Goal: Task Accomplishment & Management: Complete application form

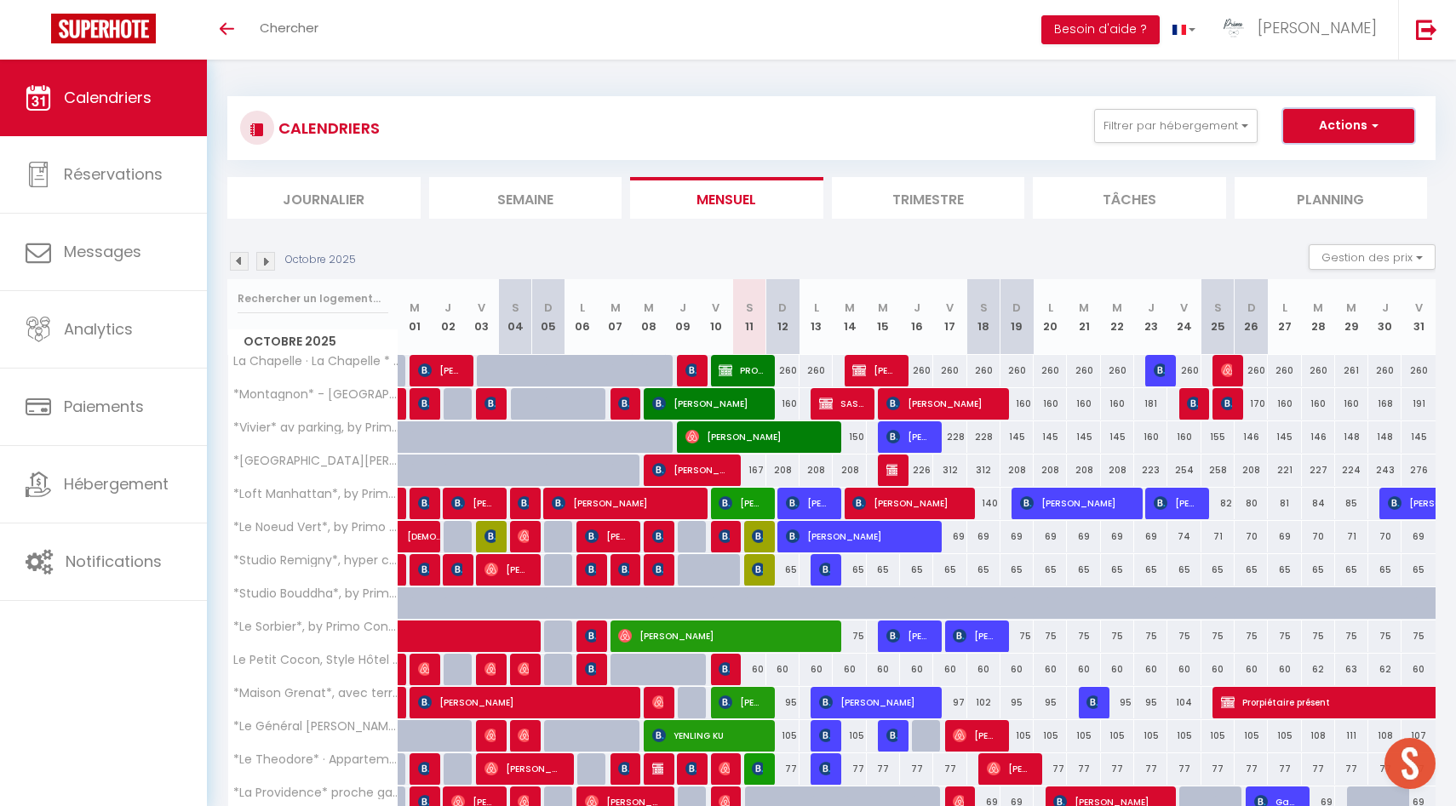
click at [1355, 120] on button "Actions" at bounding box center [1348, 126] width 131 height 34
click at [1330, 165] on link "Nouvelle réservation" at bounding box center [1331, 165] width 148 height 26
select select
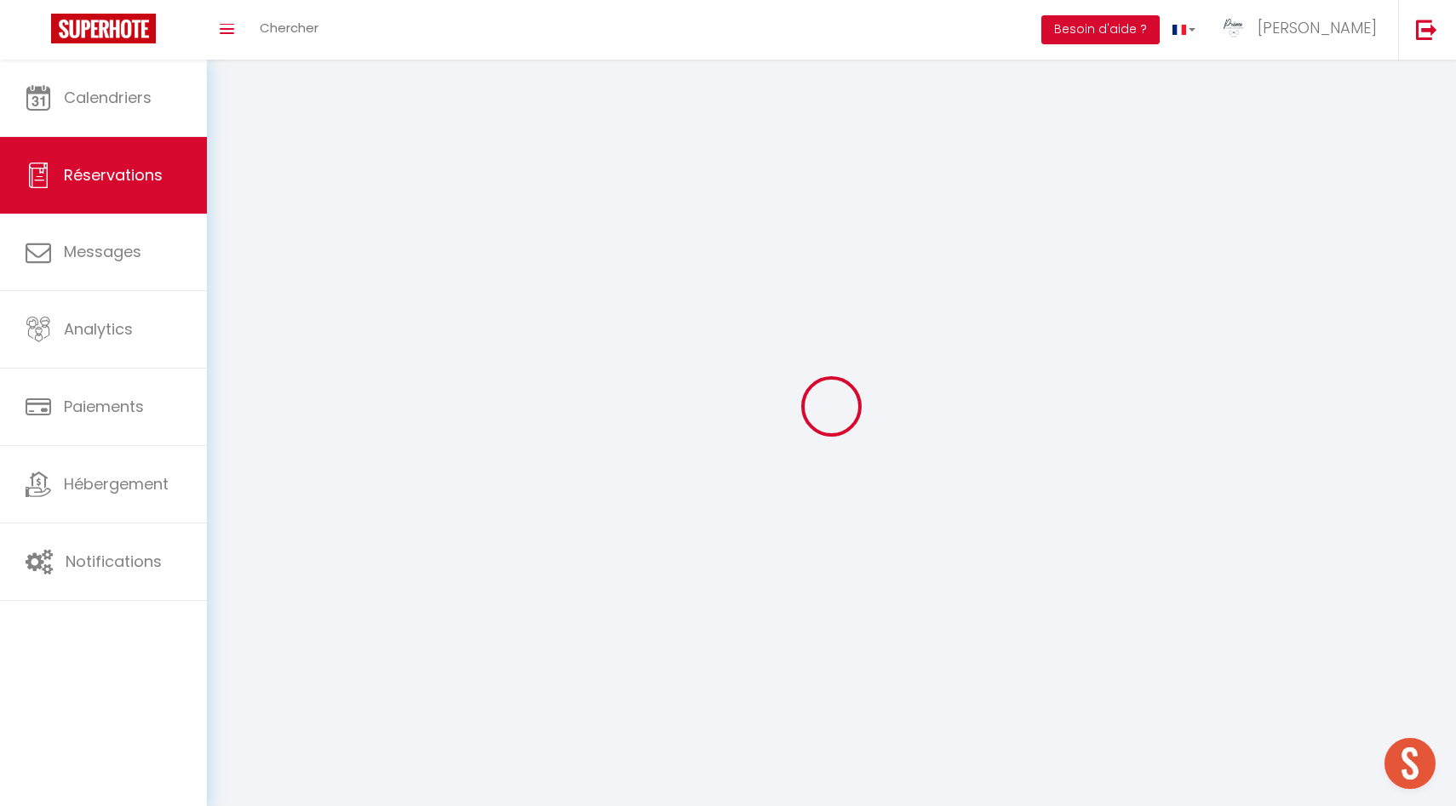
select select
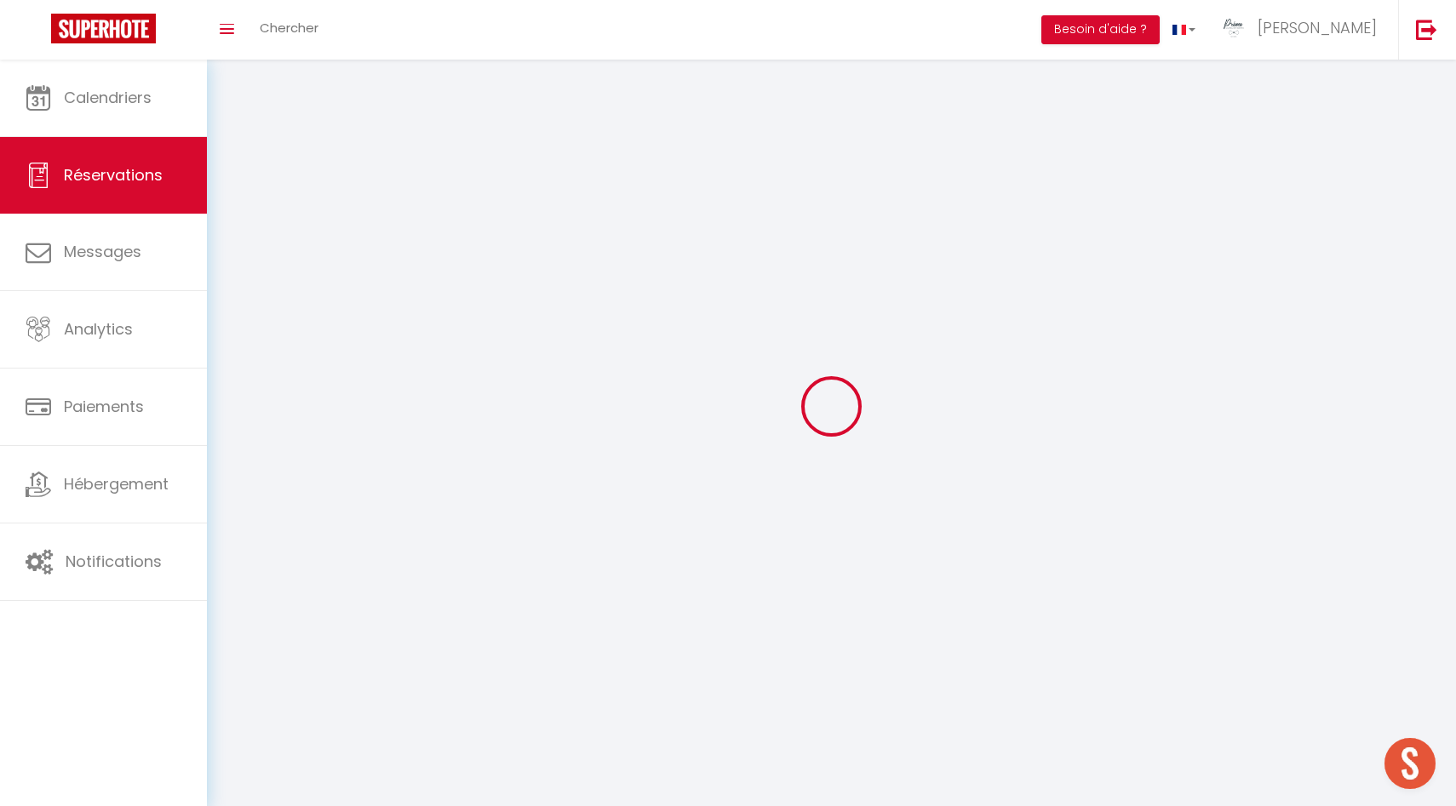
select select
checkbox input "false"
select select
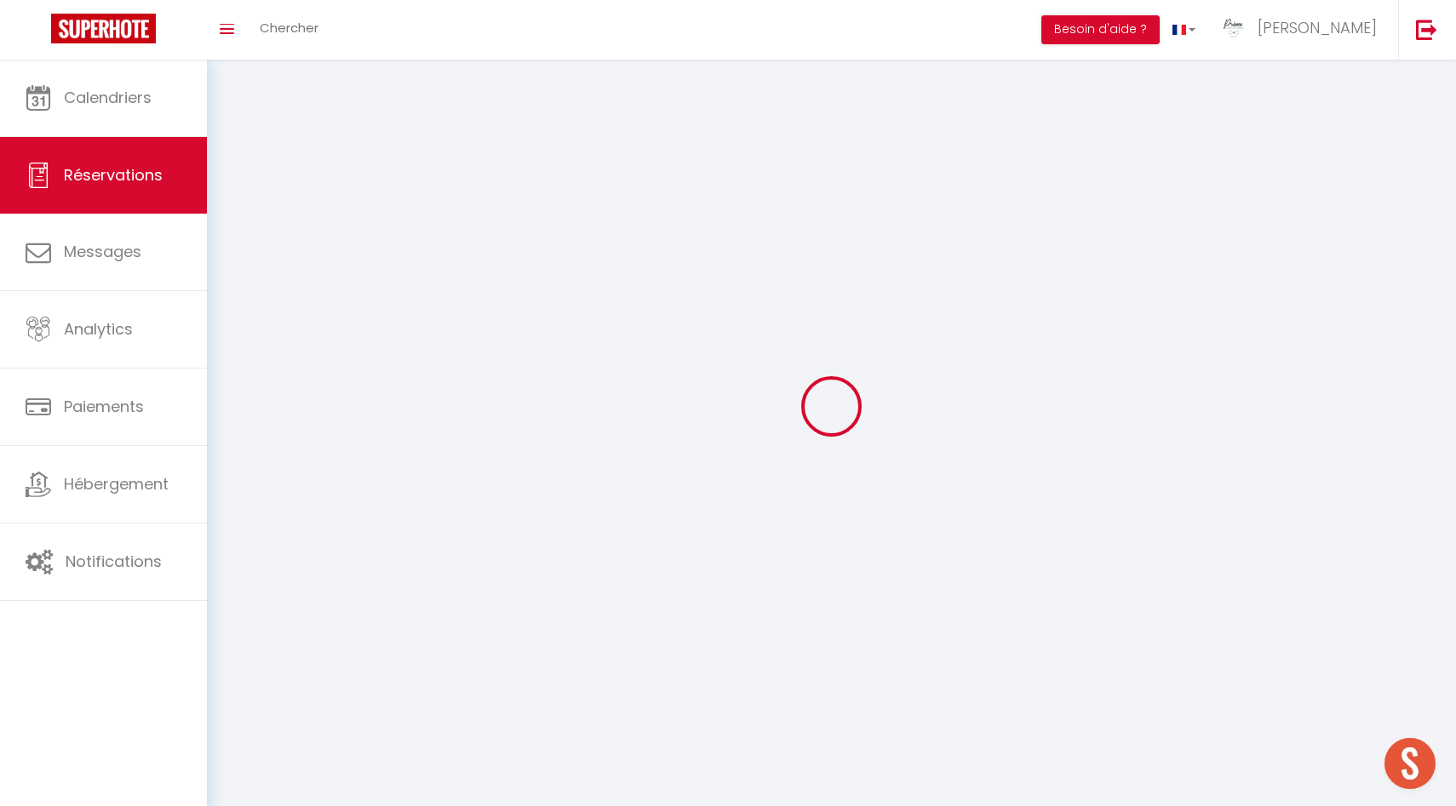
select select
checkbox input "false"
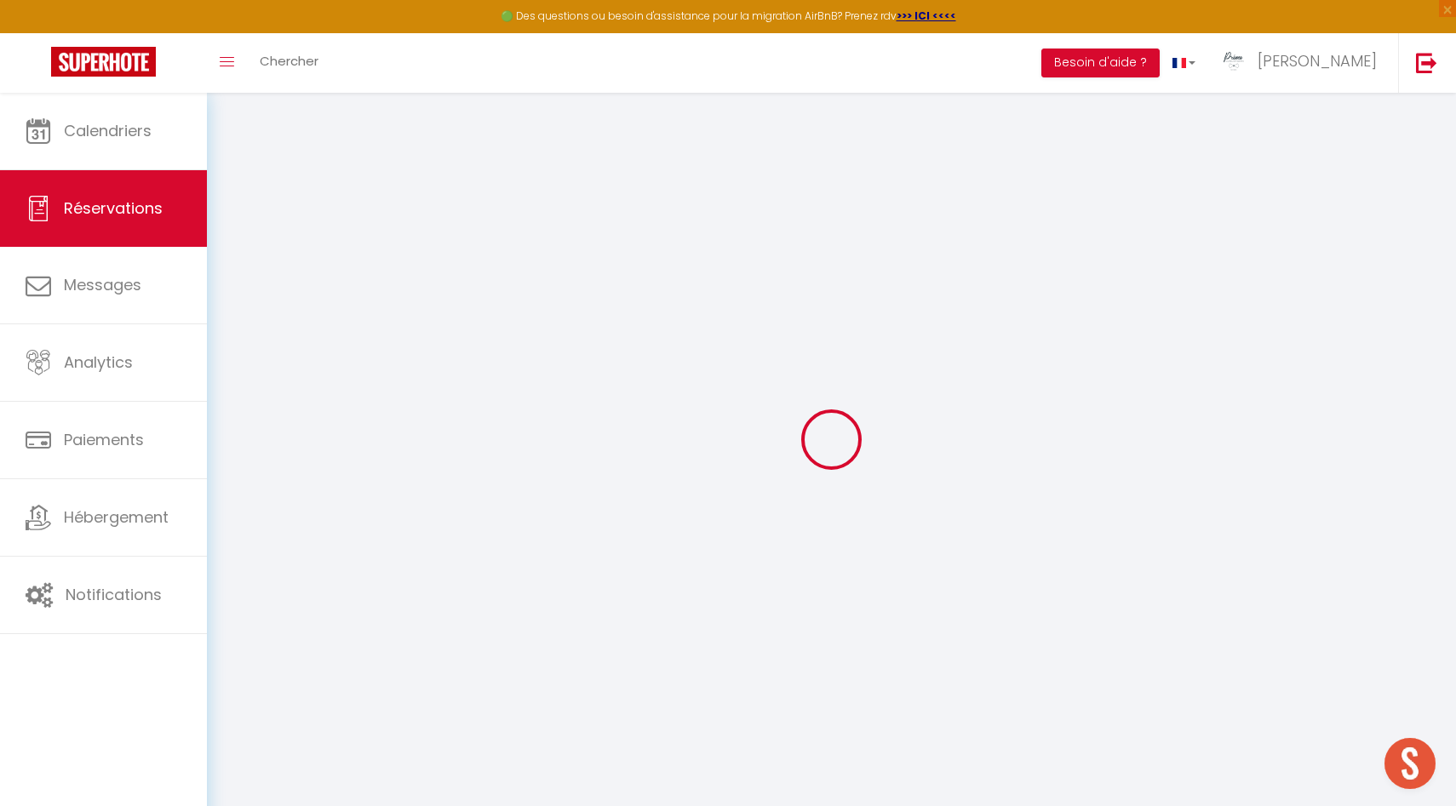
select select
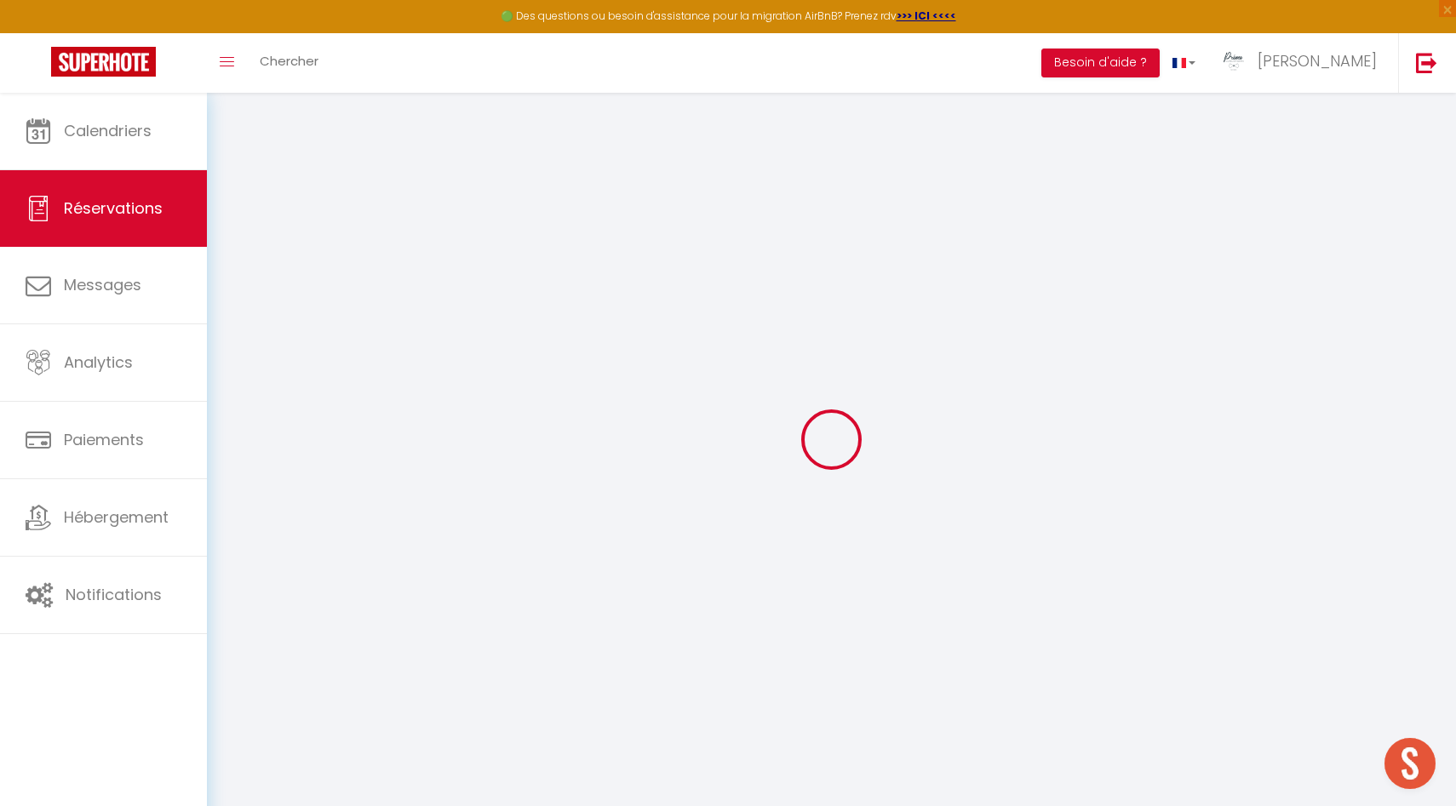
select select
checkbox input "false"
select select
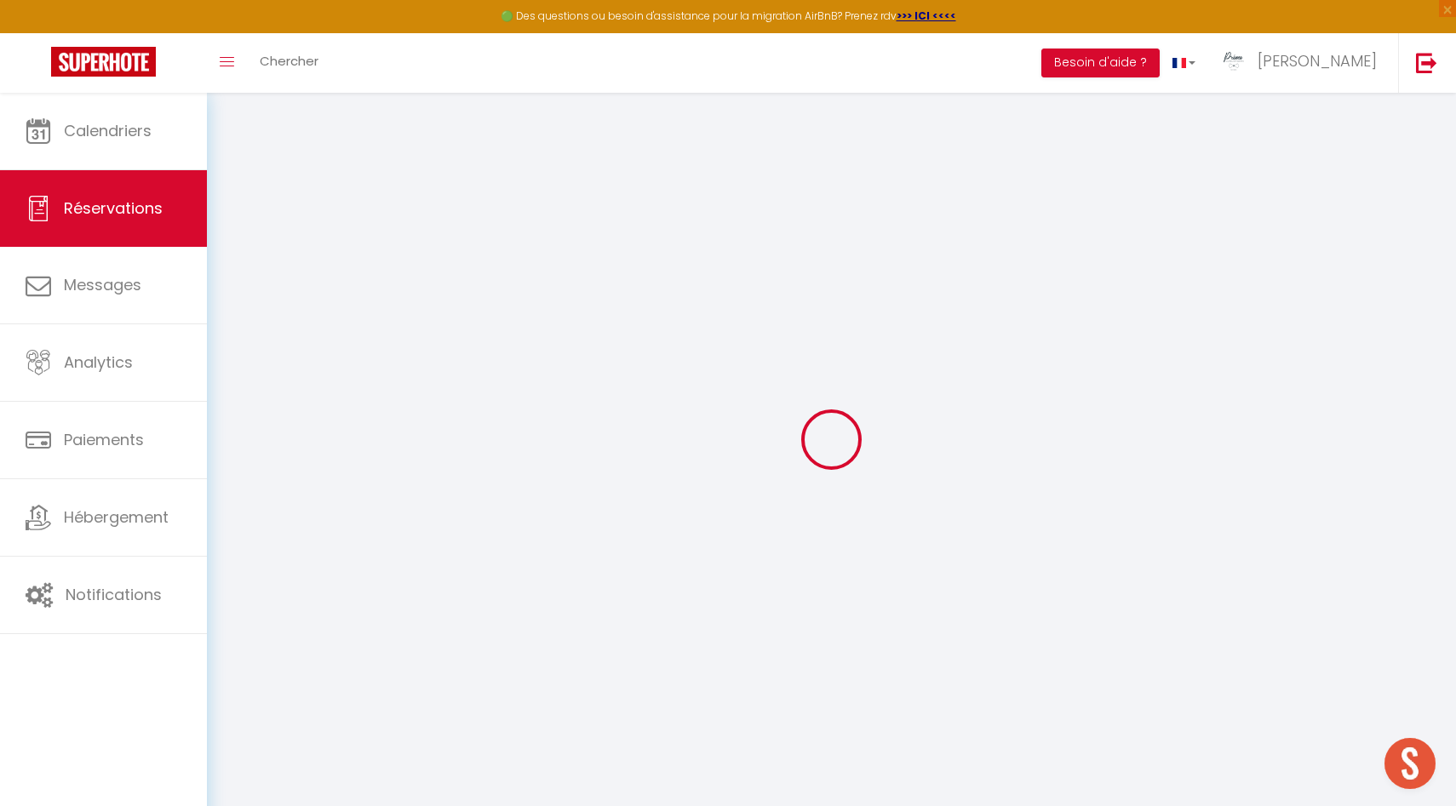
select select
checkbox input "false"
select select
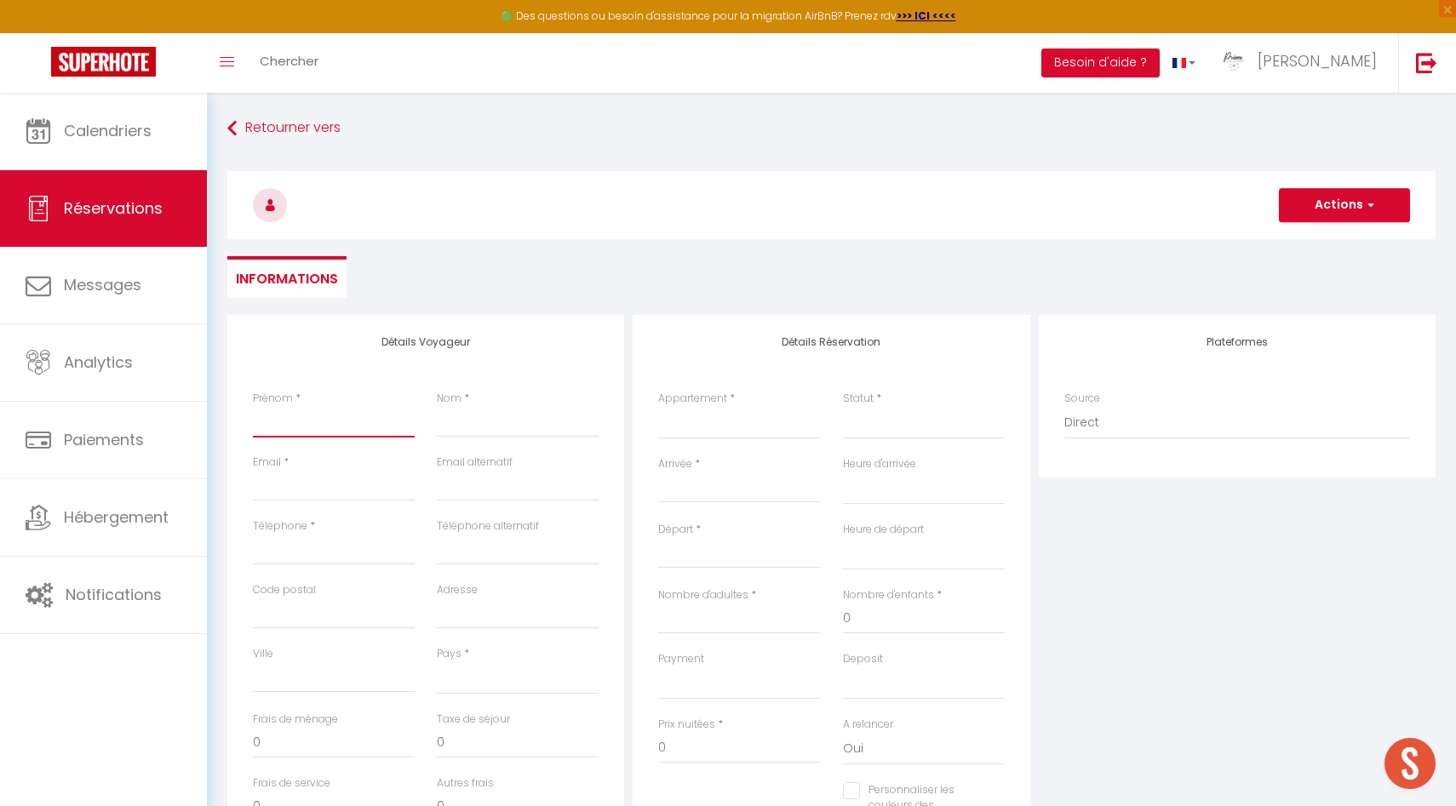
click at [335, 420] on input "Prénom" at bounding box center [334, 422] width 162 height 31
type input "V"
select select
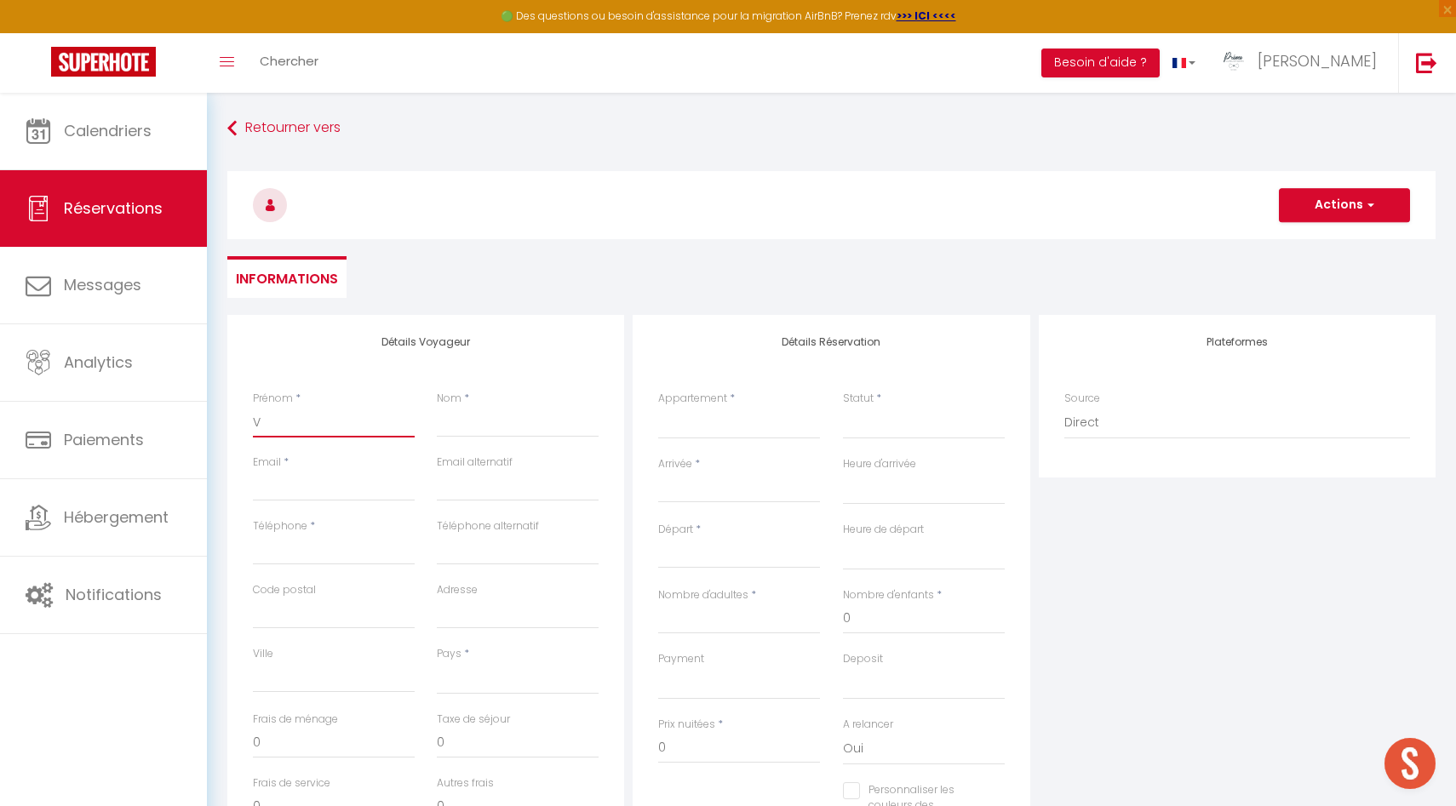
select select
checkbox input "false"
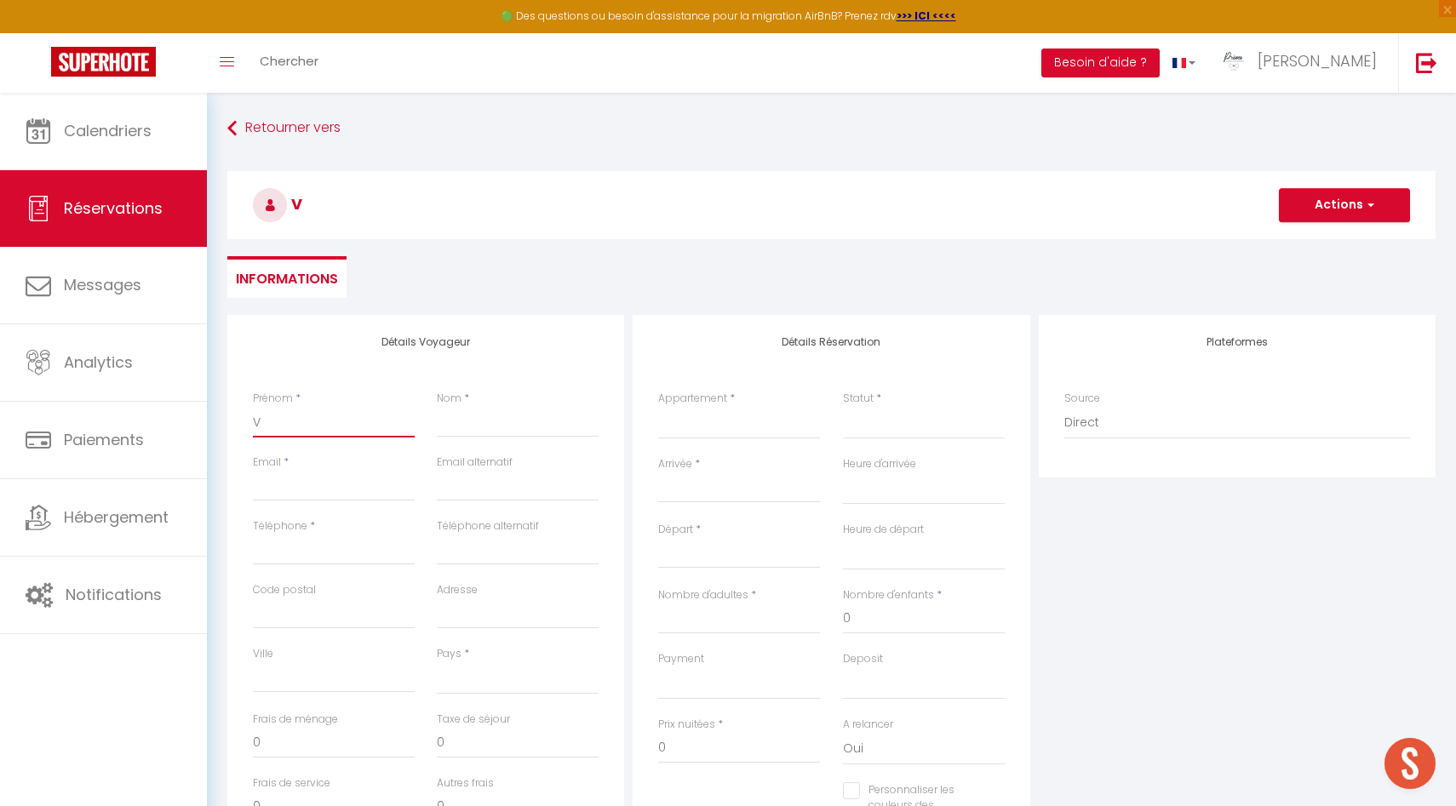
type input "Vi"
select select
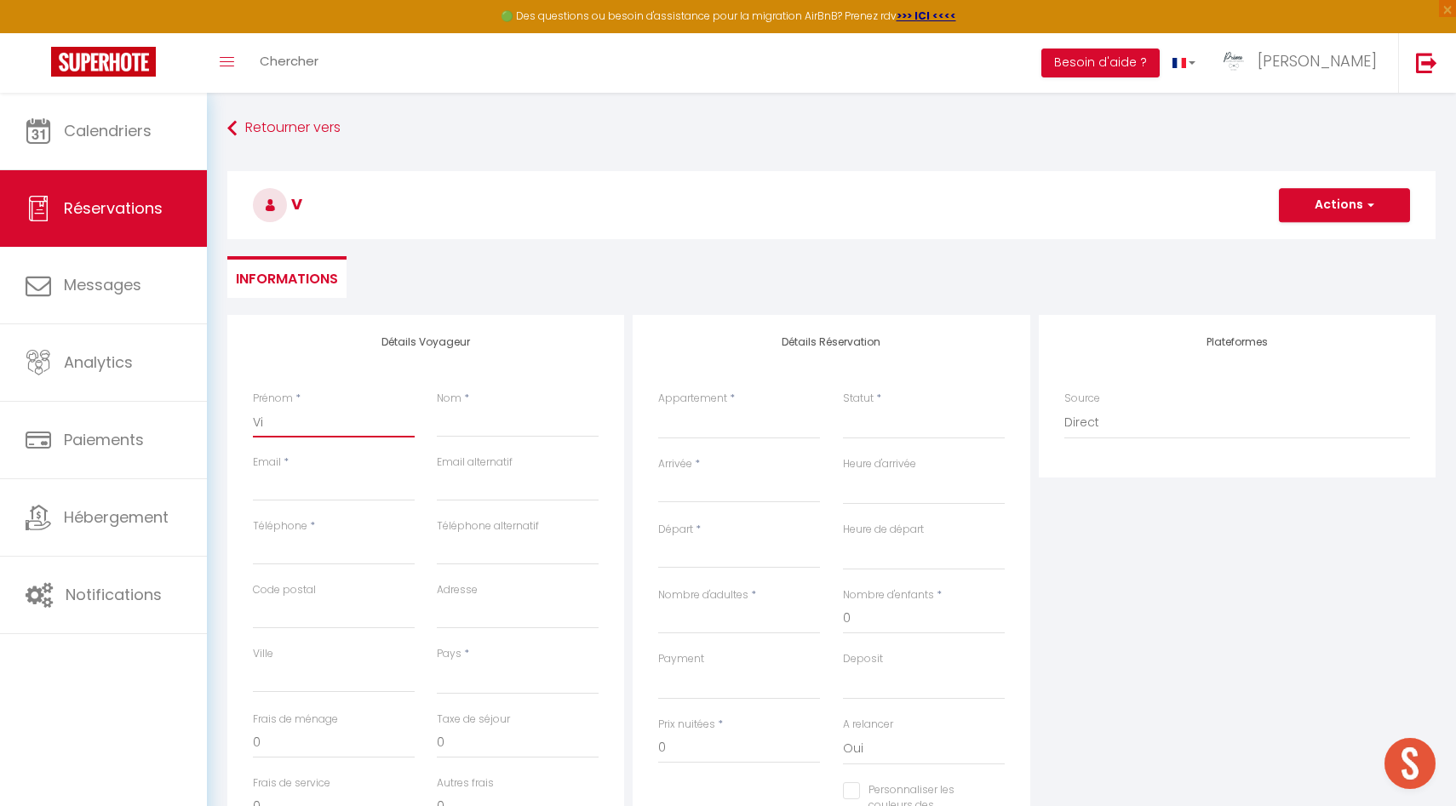
select select
checkbox input "false"
type input "Vin"
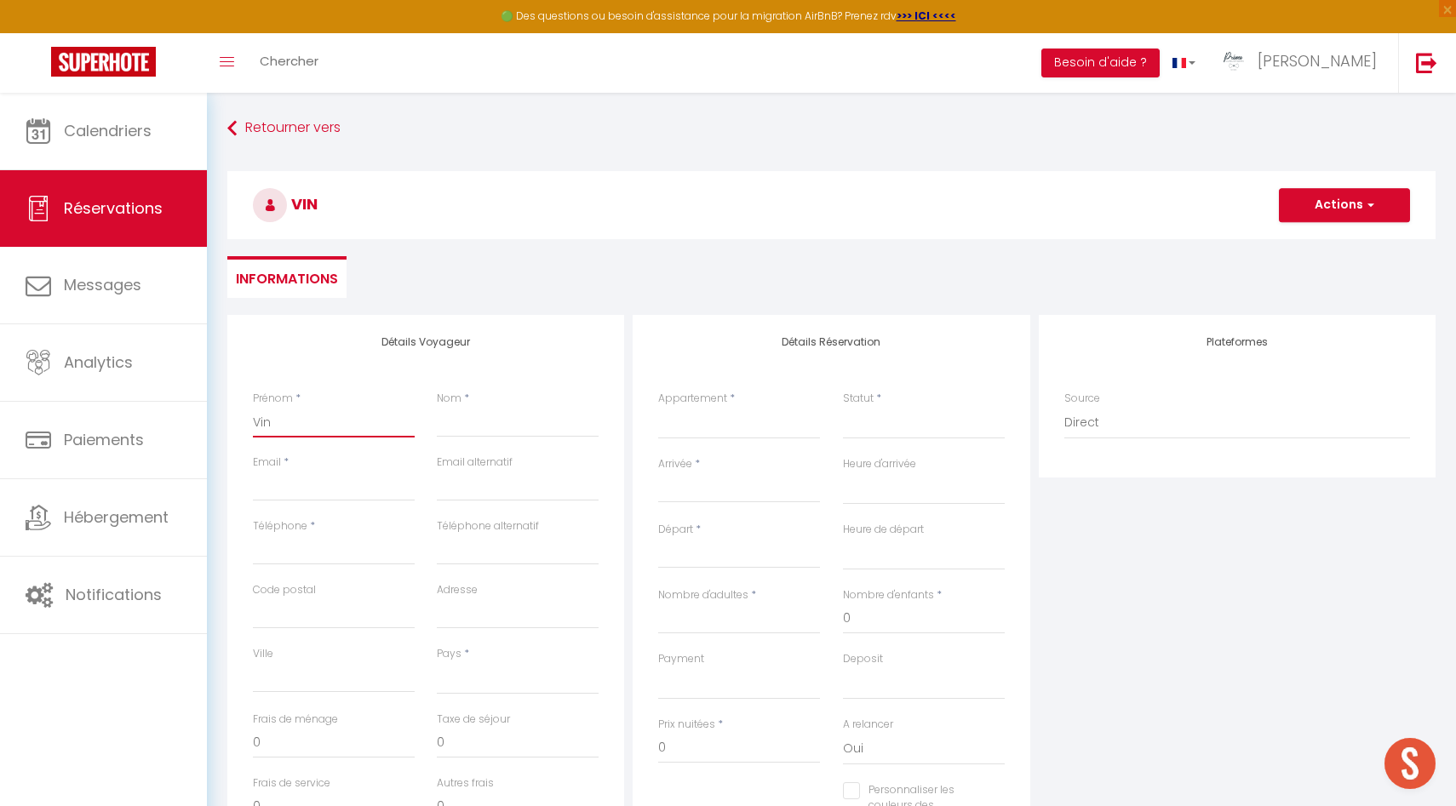
select select
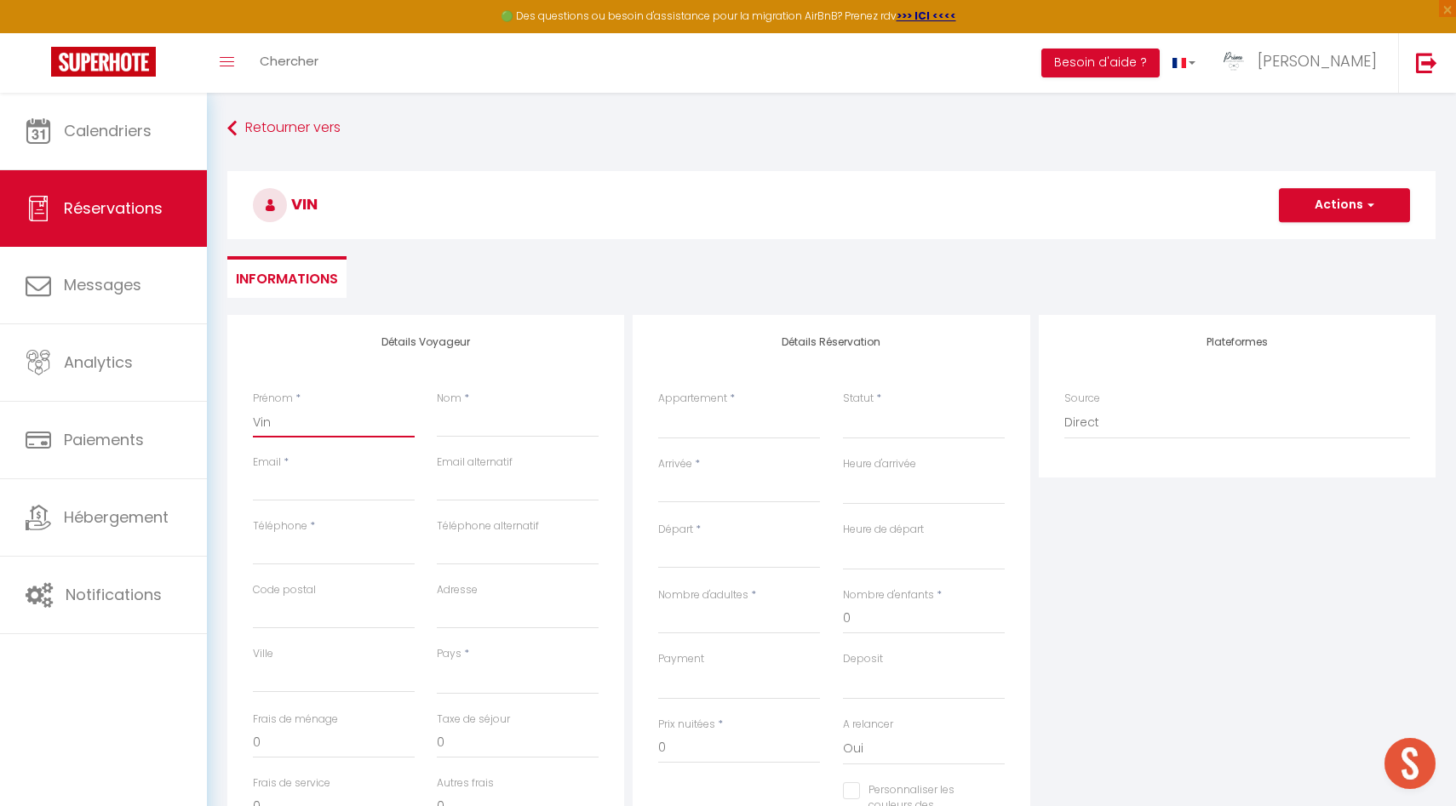
select select
checkbox input "false"
type input "Vinc"
select select
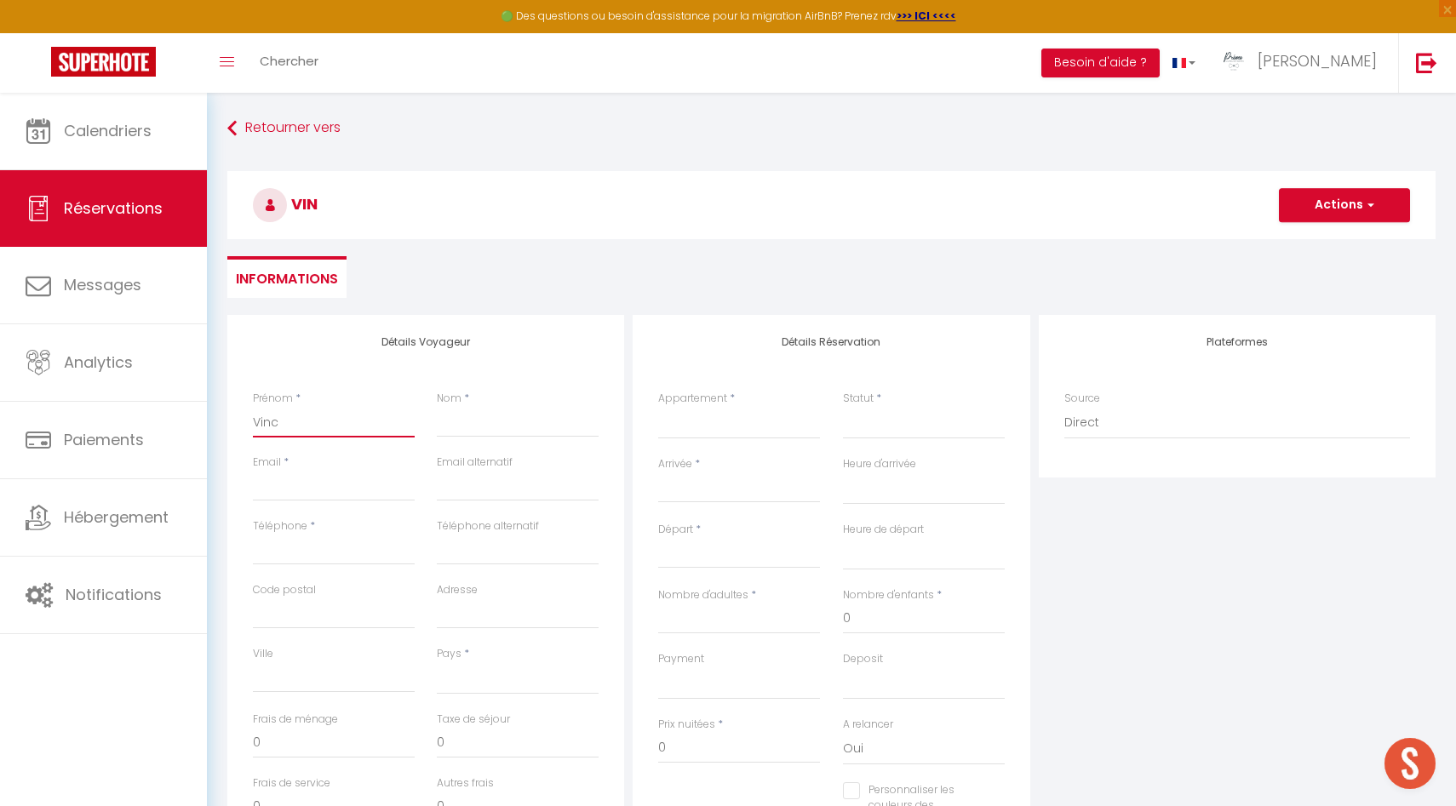
select select
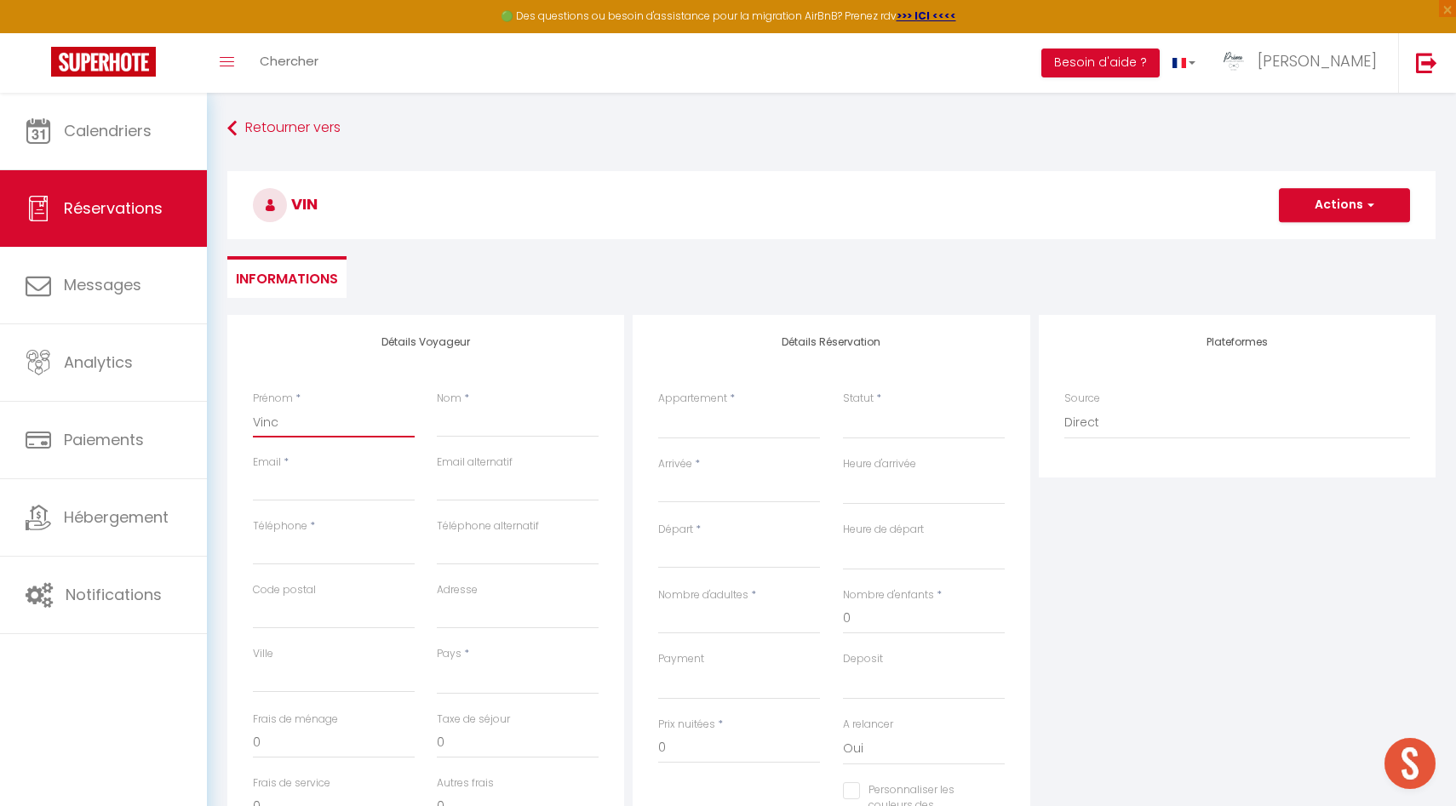
select select
checkbox input "false"
type input "[PERSON_NAME]"
select select
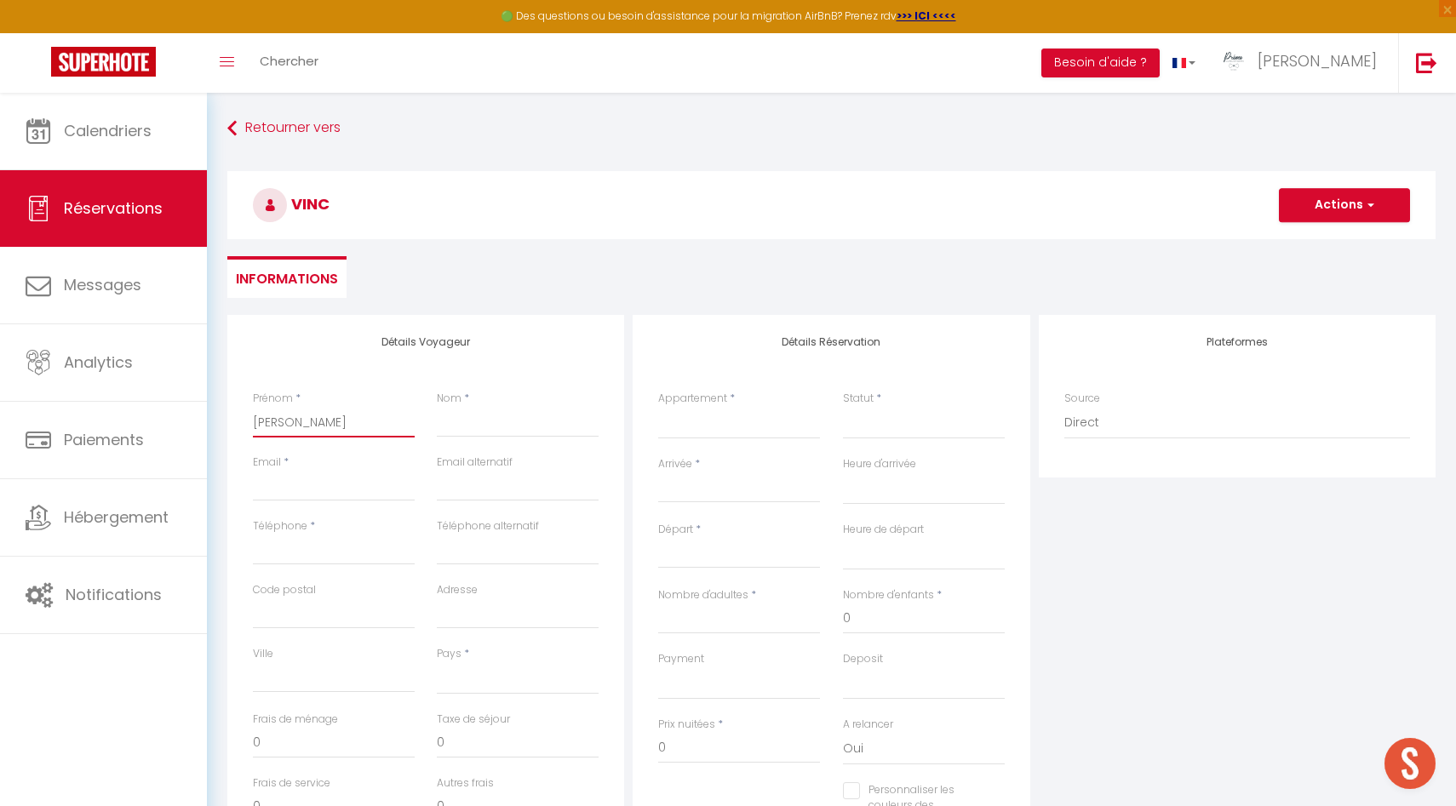
select select
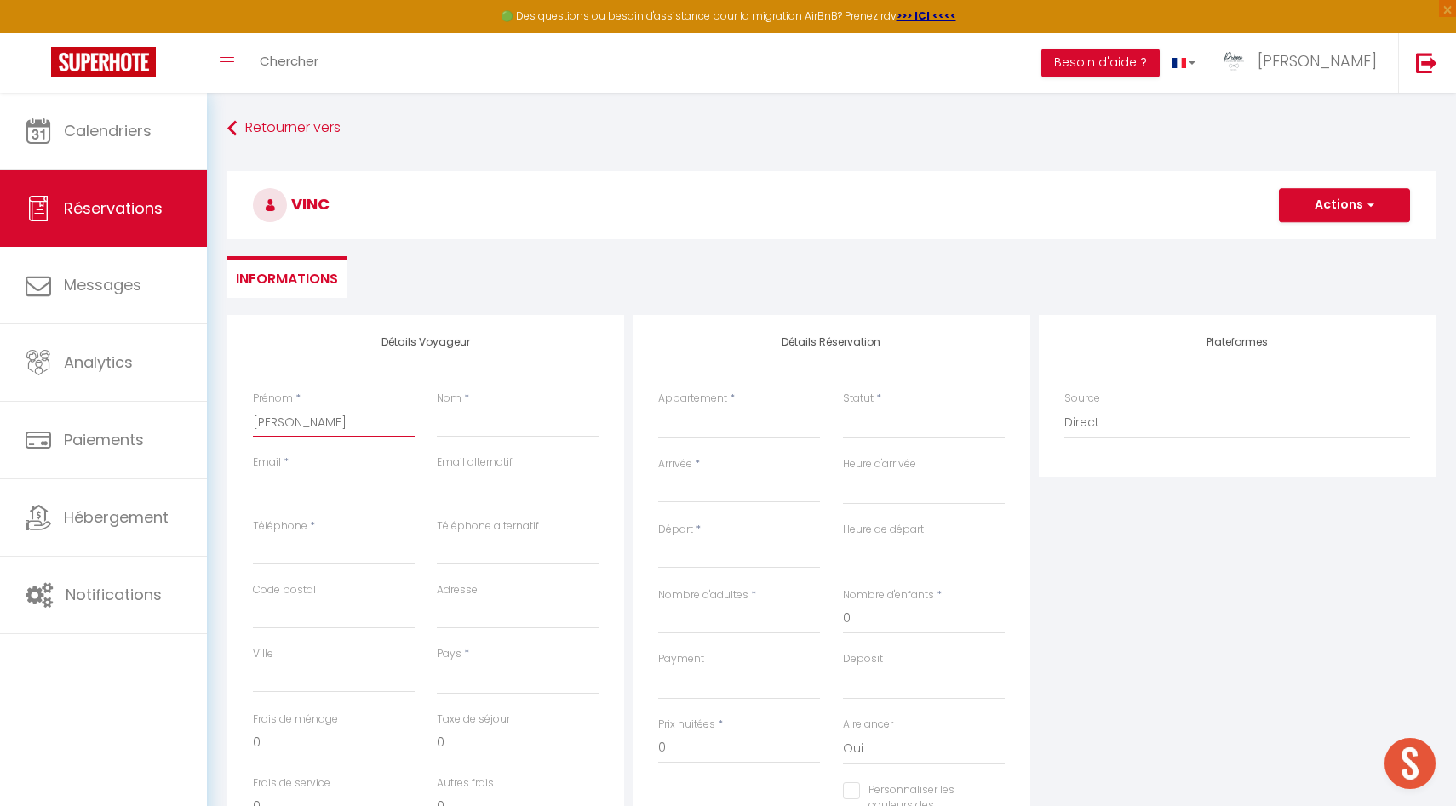
checkbox input "false"
type input "Vincen"
select select
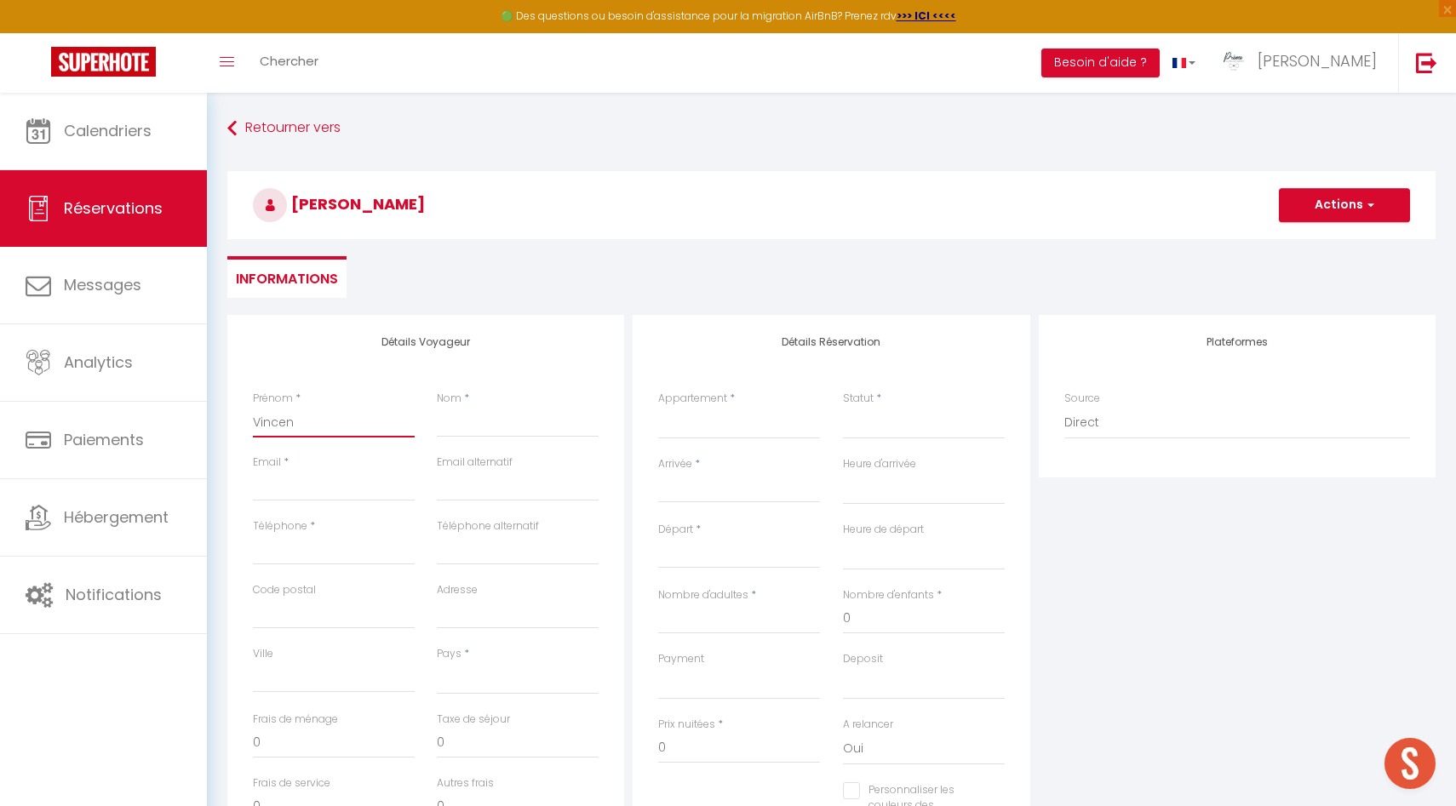
select select
checkbox input "false"
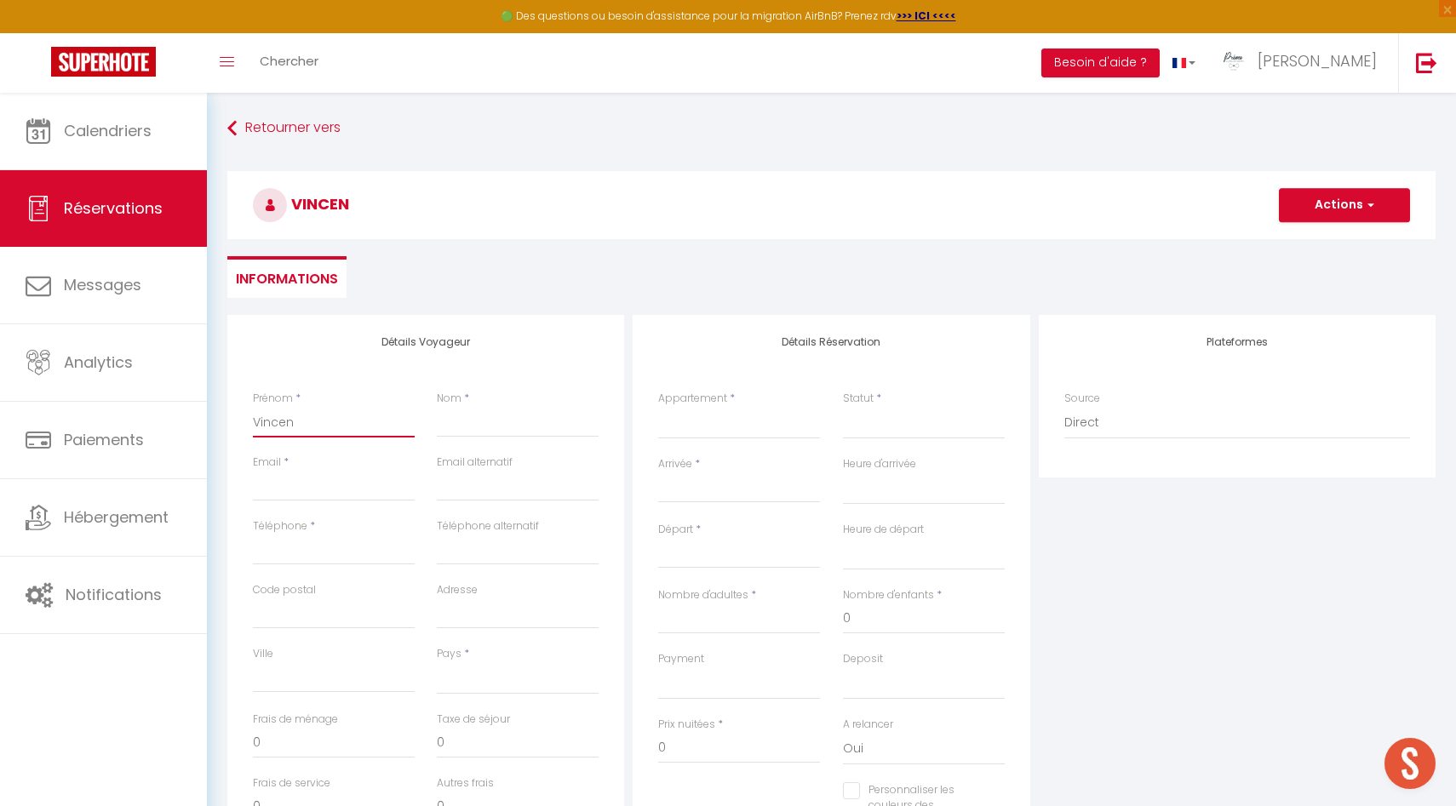
type input "[PERSON_NAME]"
select select
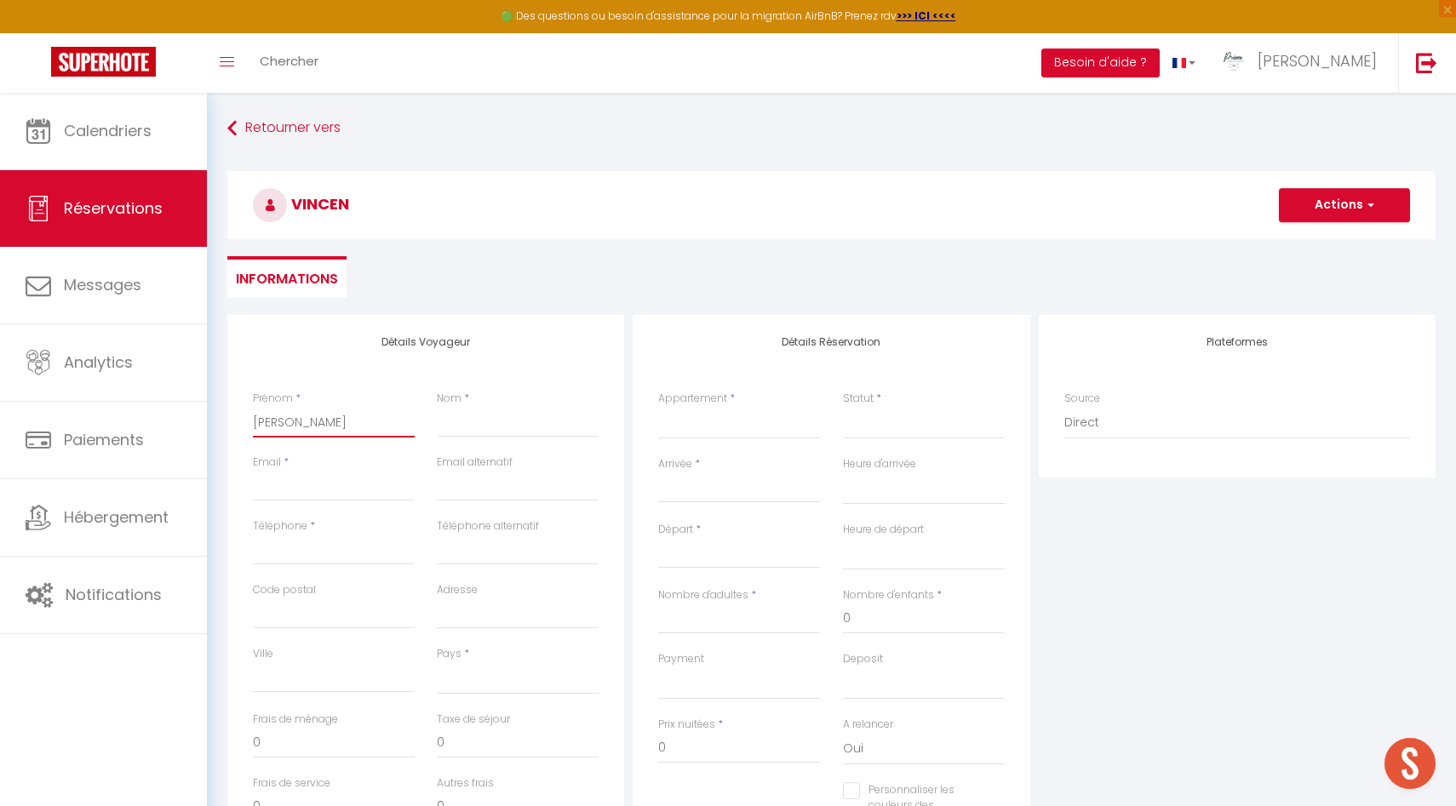
select select
checkbox input "false"
type input "[PERSON_NAME]"
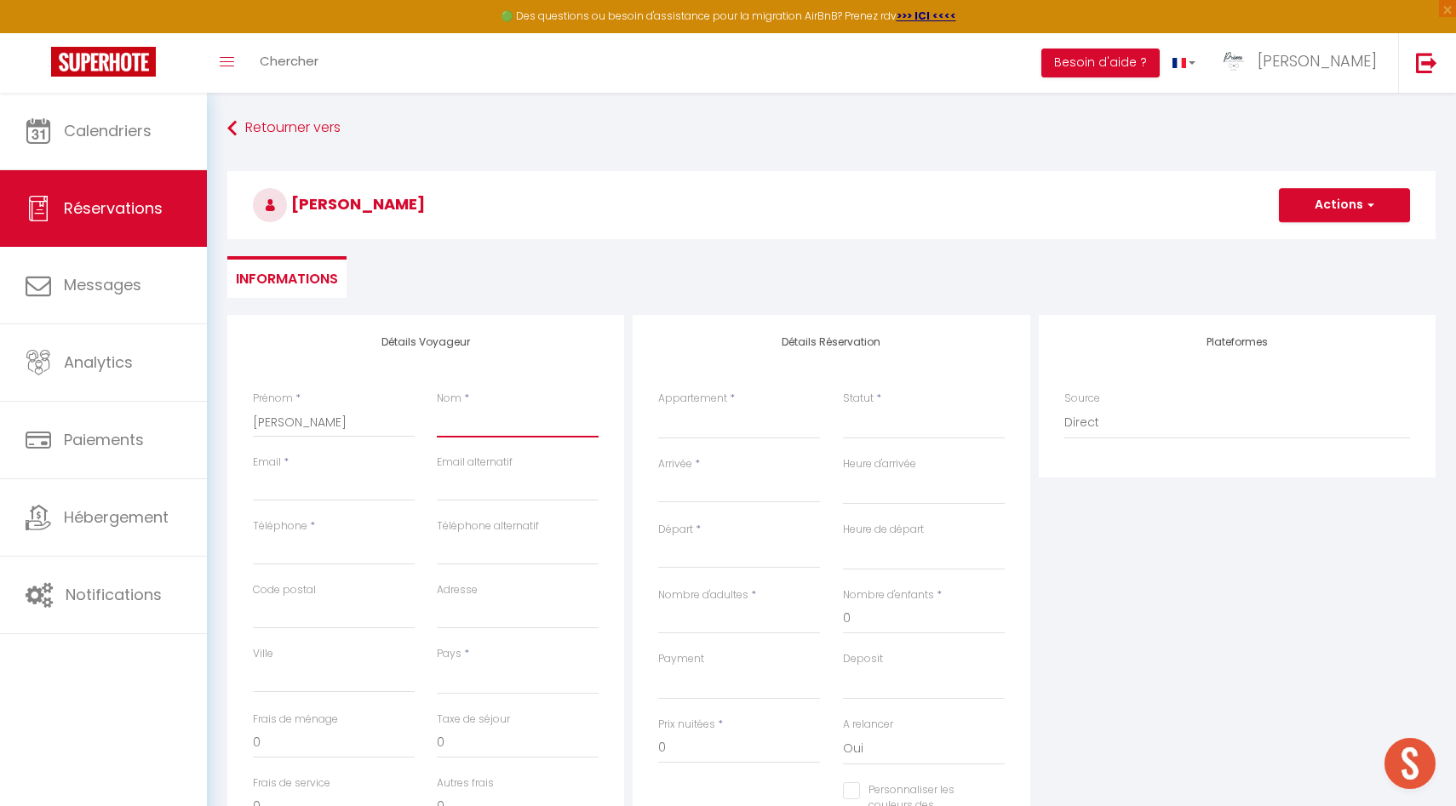
type input "L"
select select
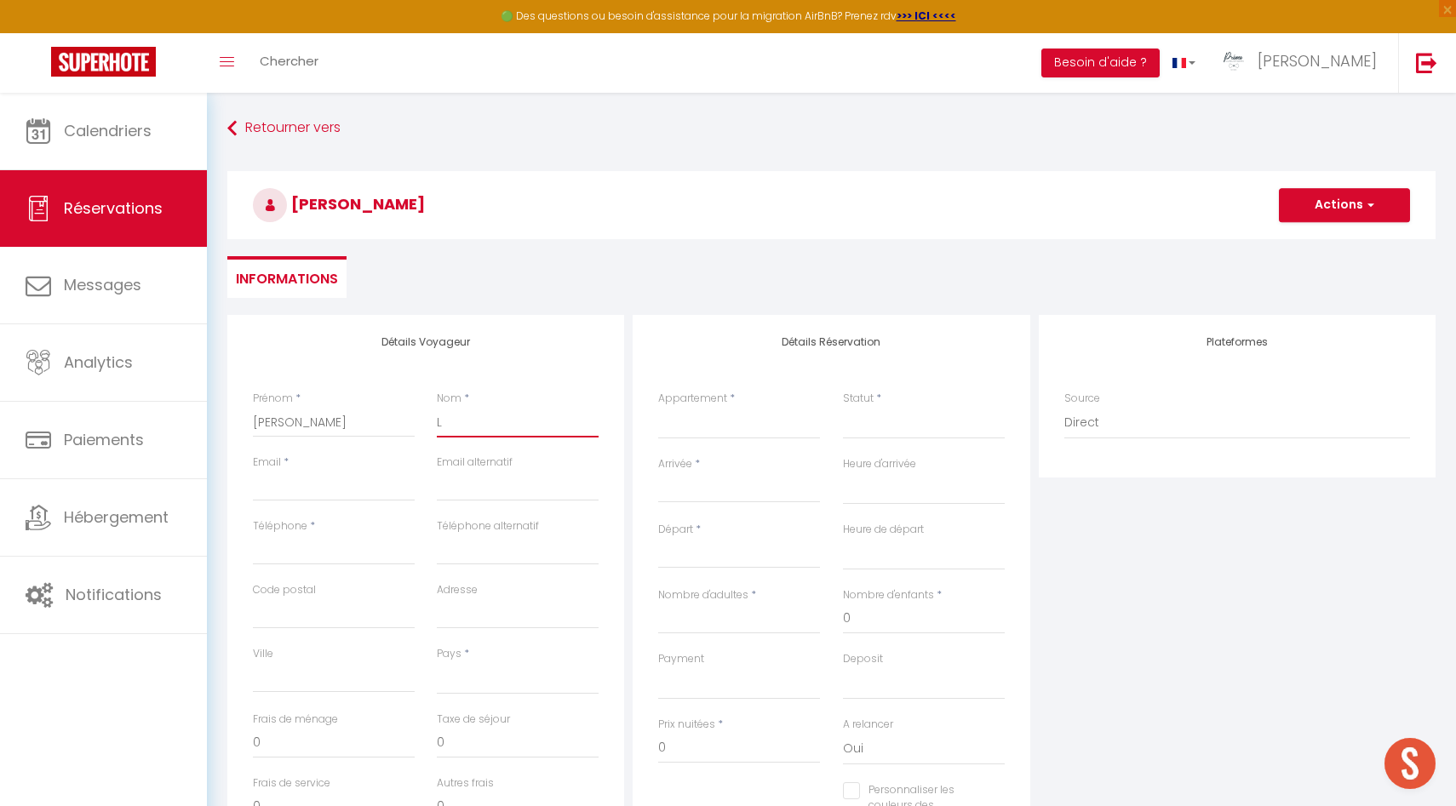
select select
checkbox input "false"
type input "Le"
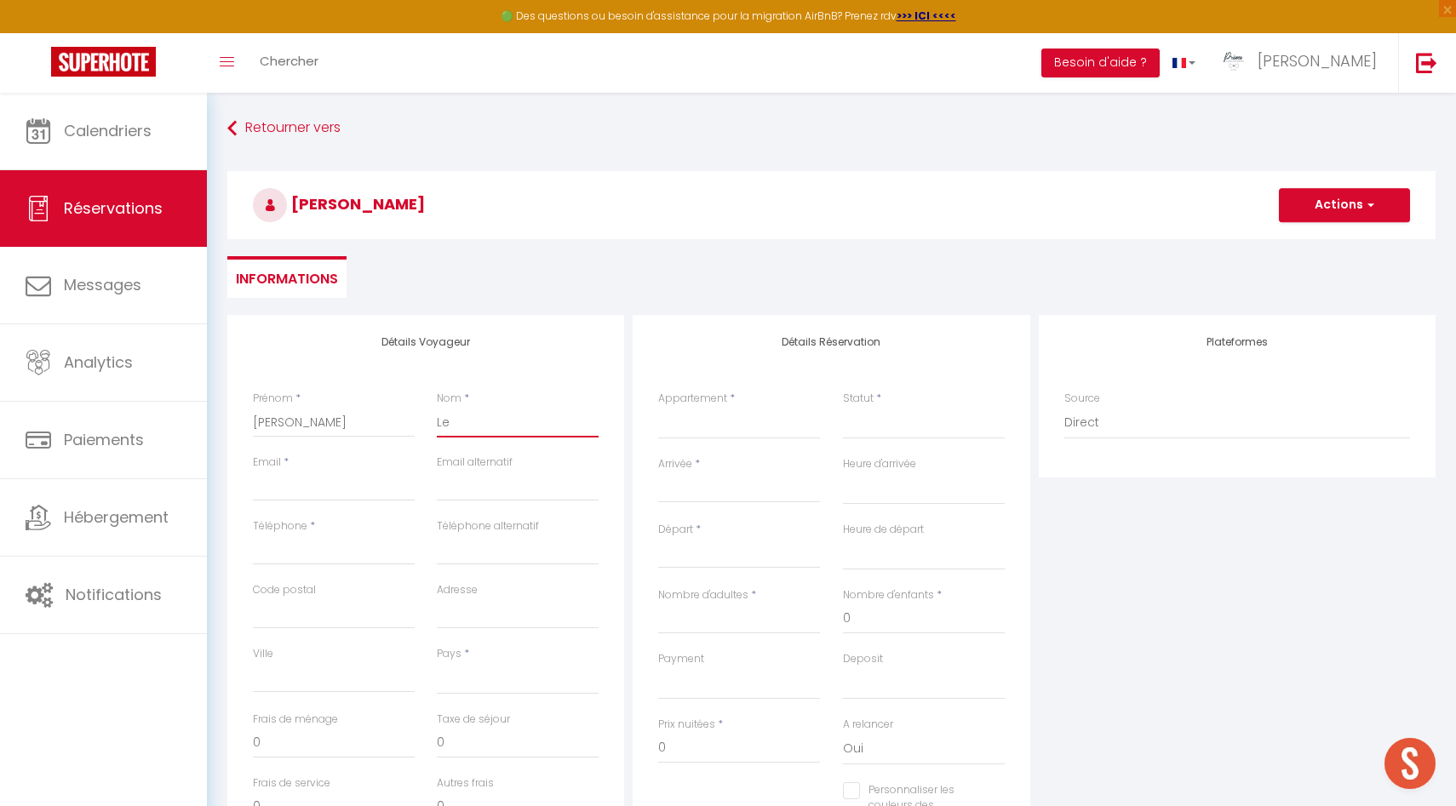
select select
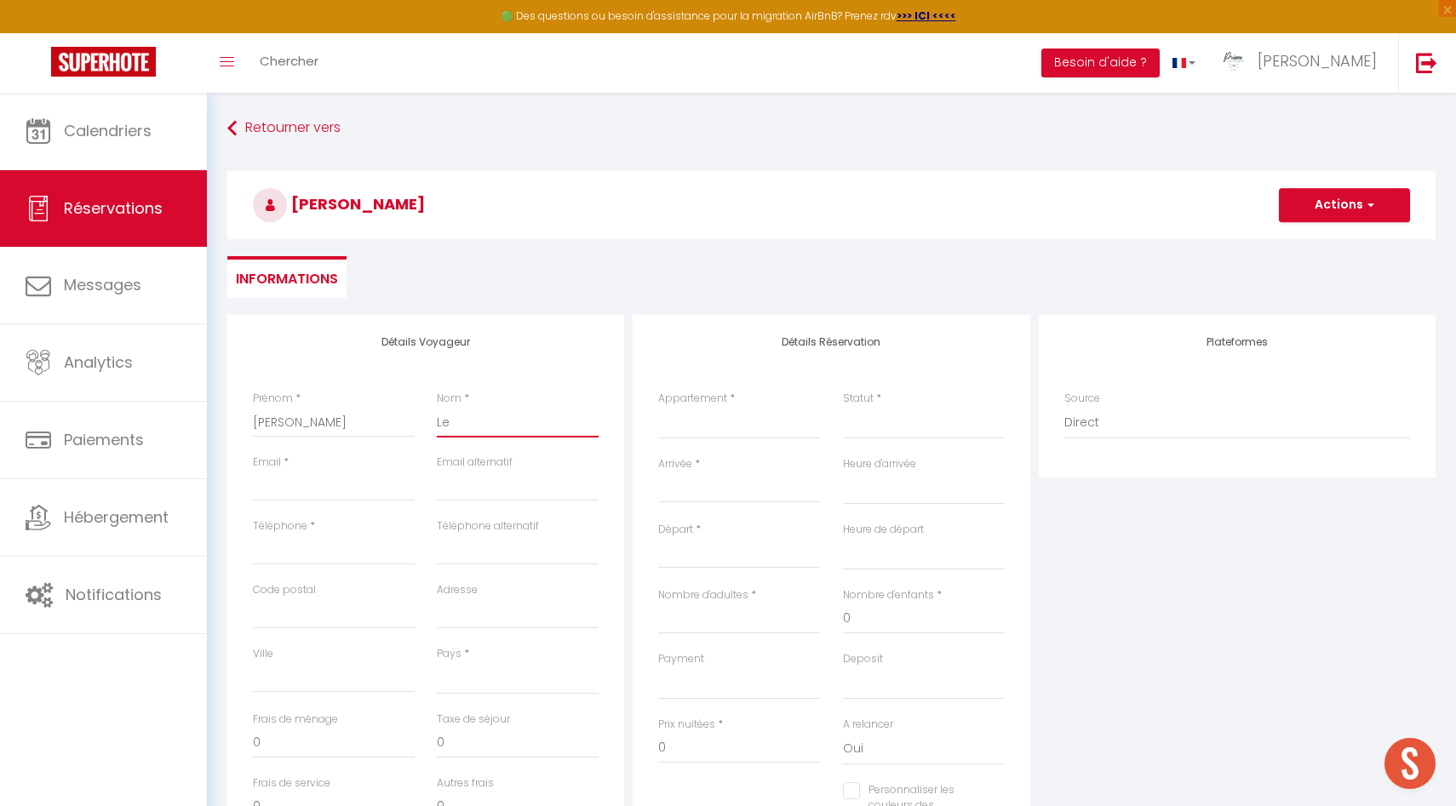
select select
checkbox input "false"
type input "Le"
select select
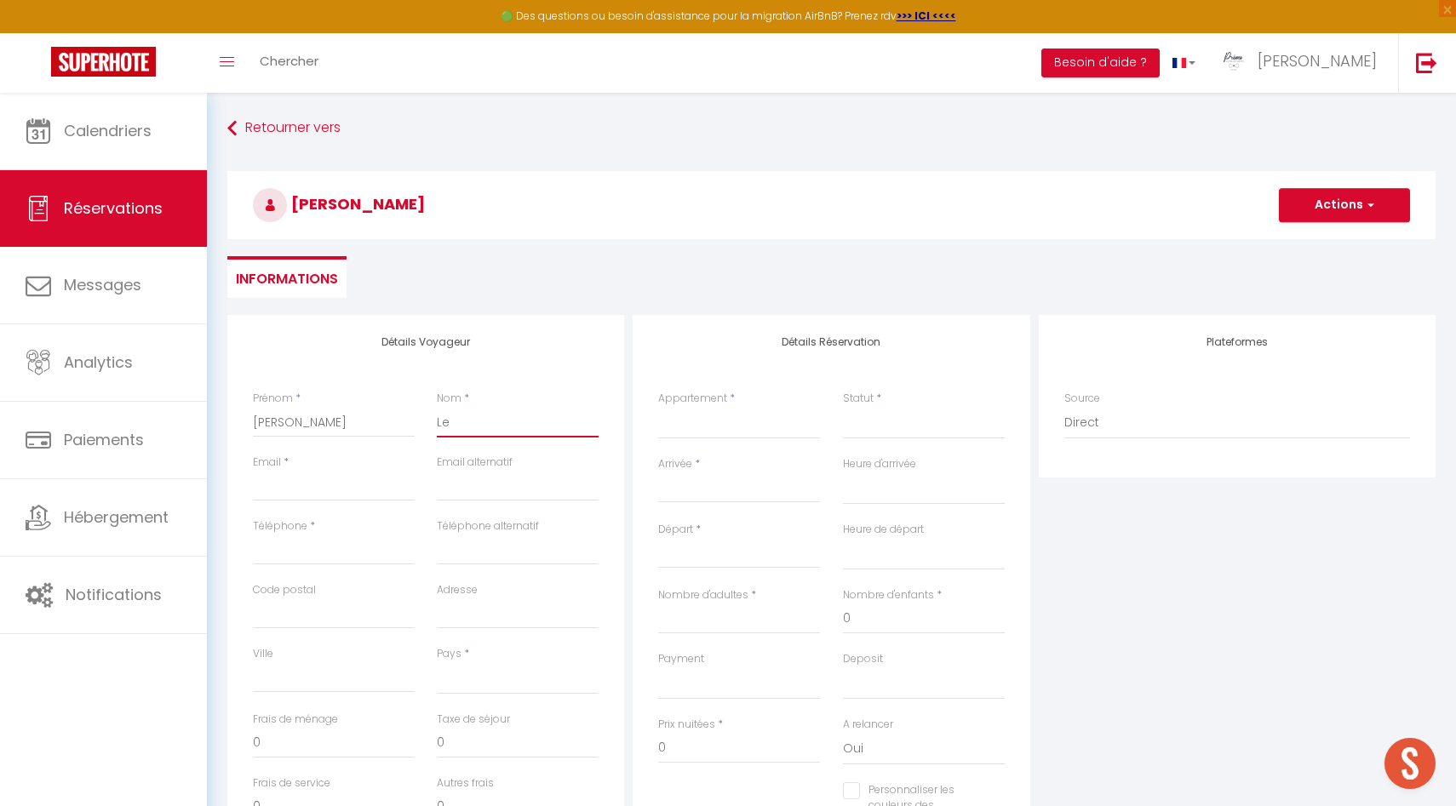
select select
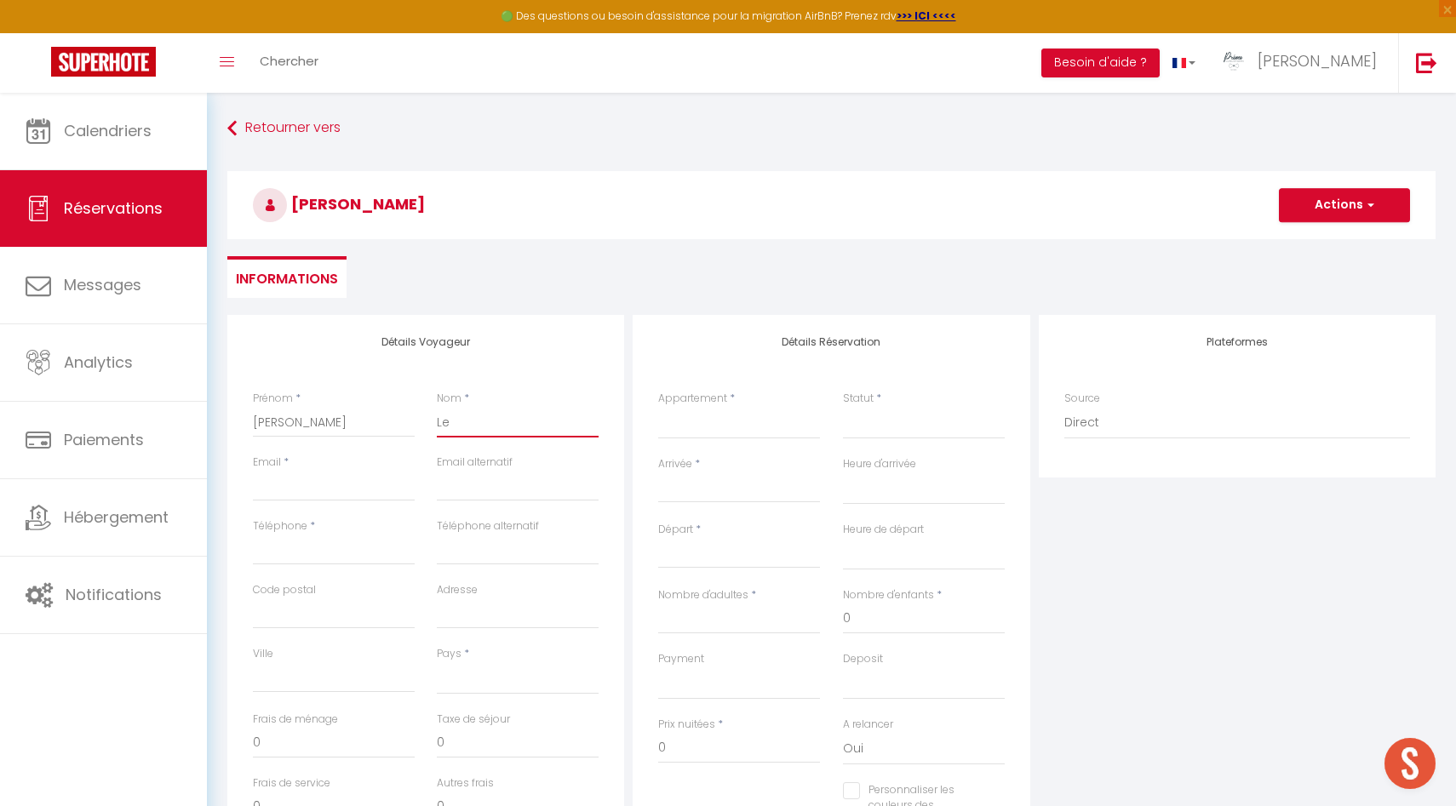
select select
checkbox input "false"
type input "Le g"
select select
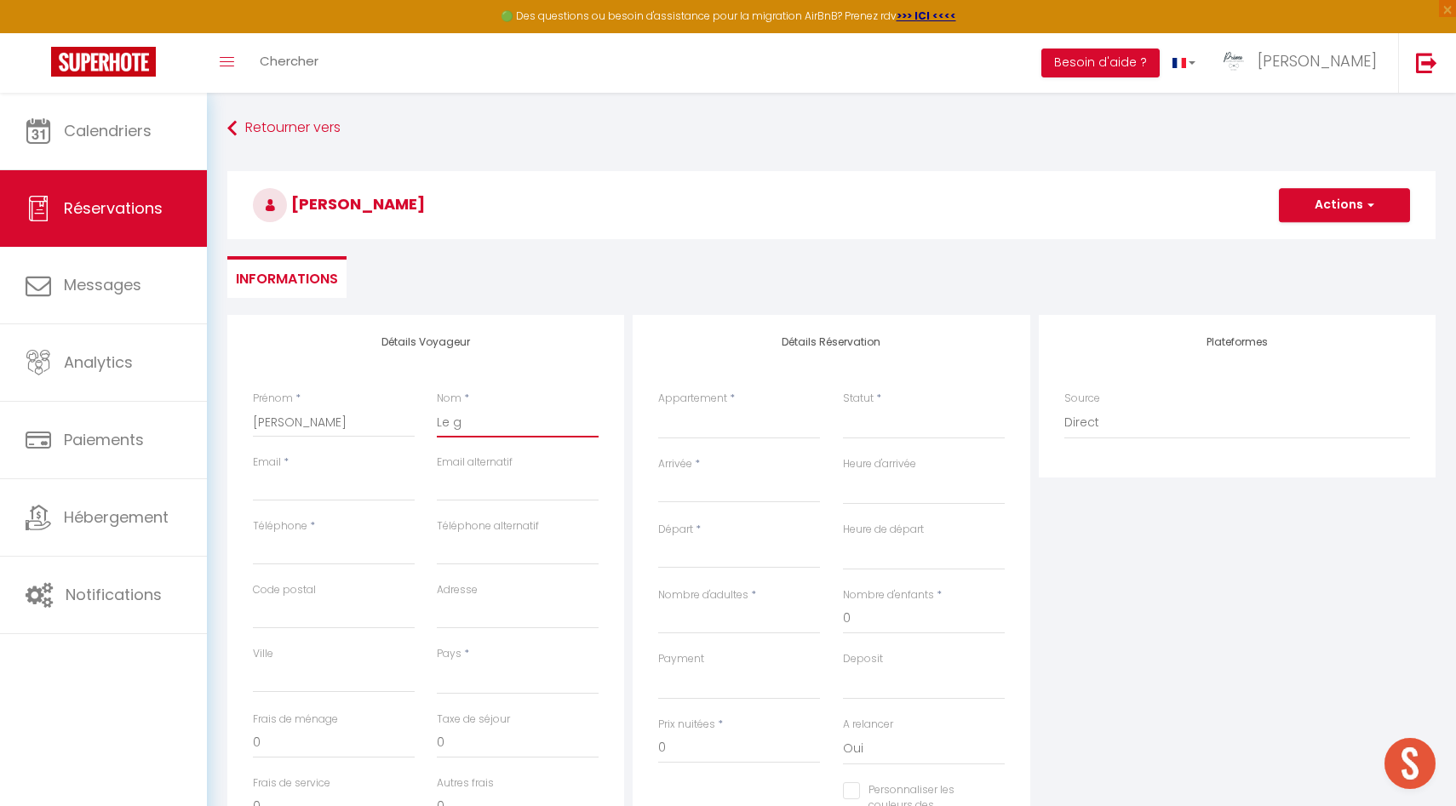
select select
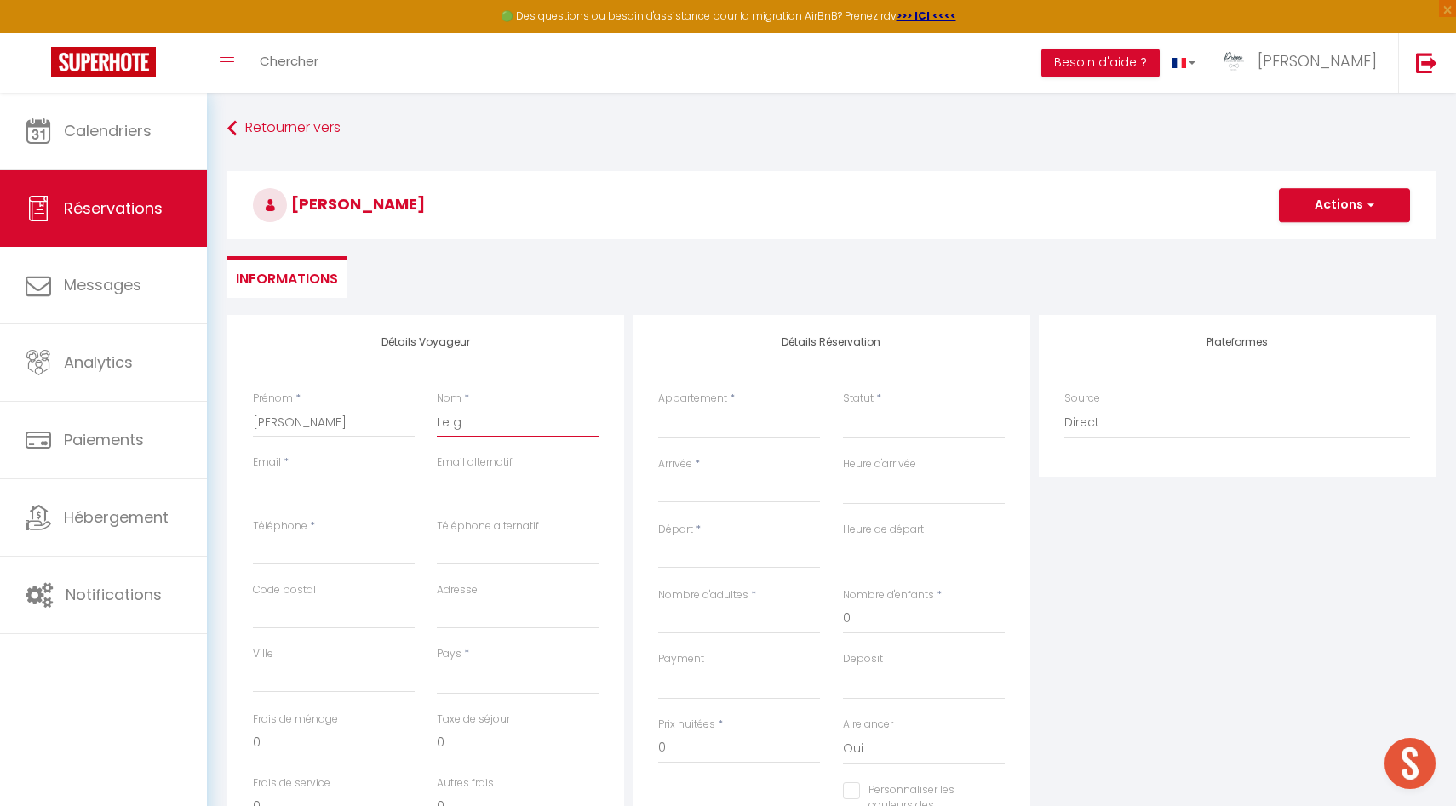
checkbox input "false"
type input "Le gu"
select select
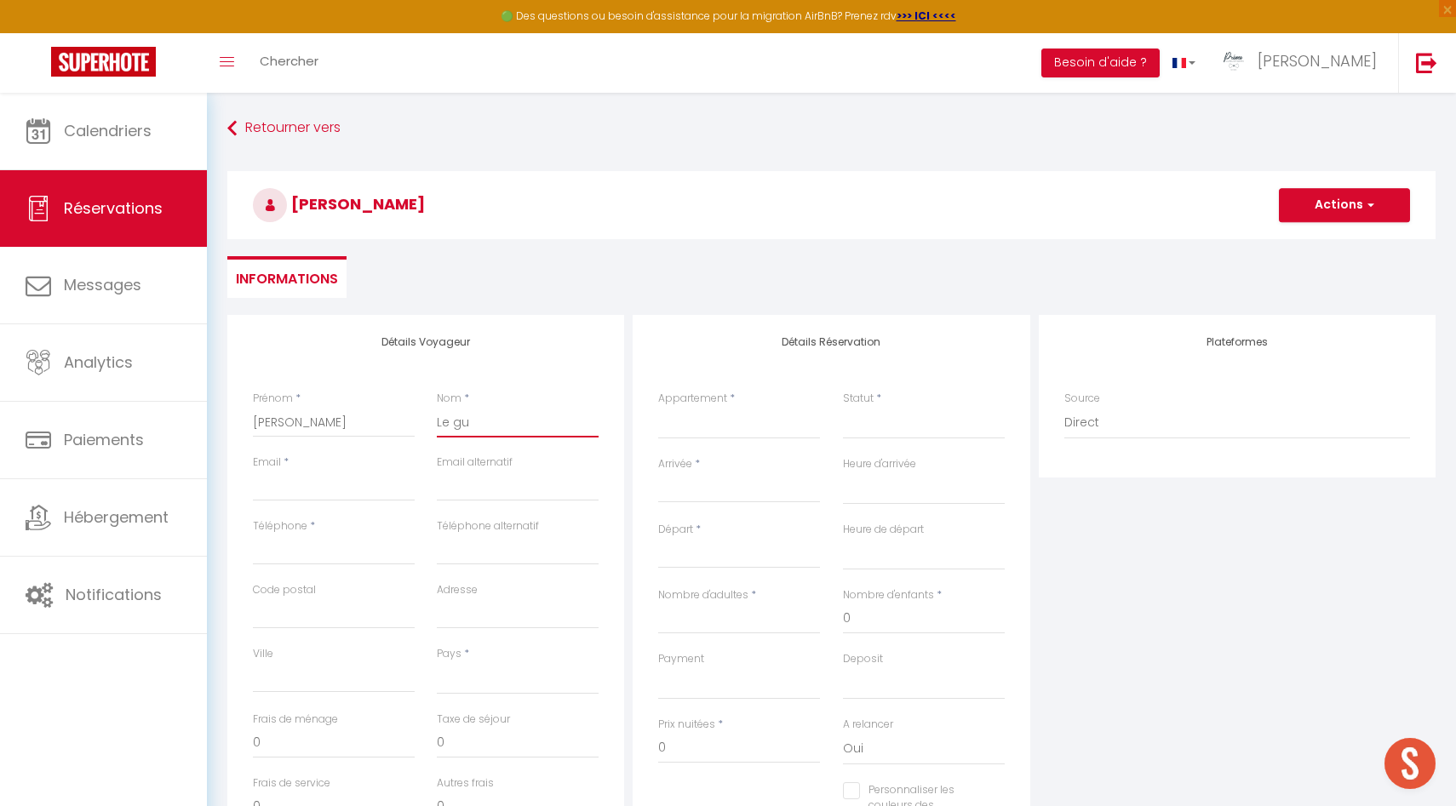
select select
checkbox input "false"
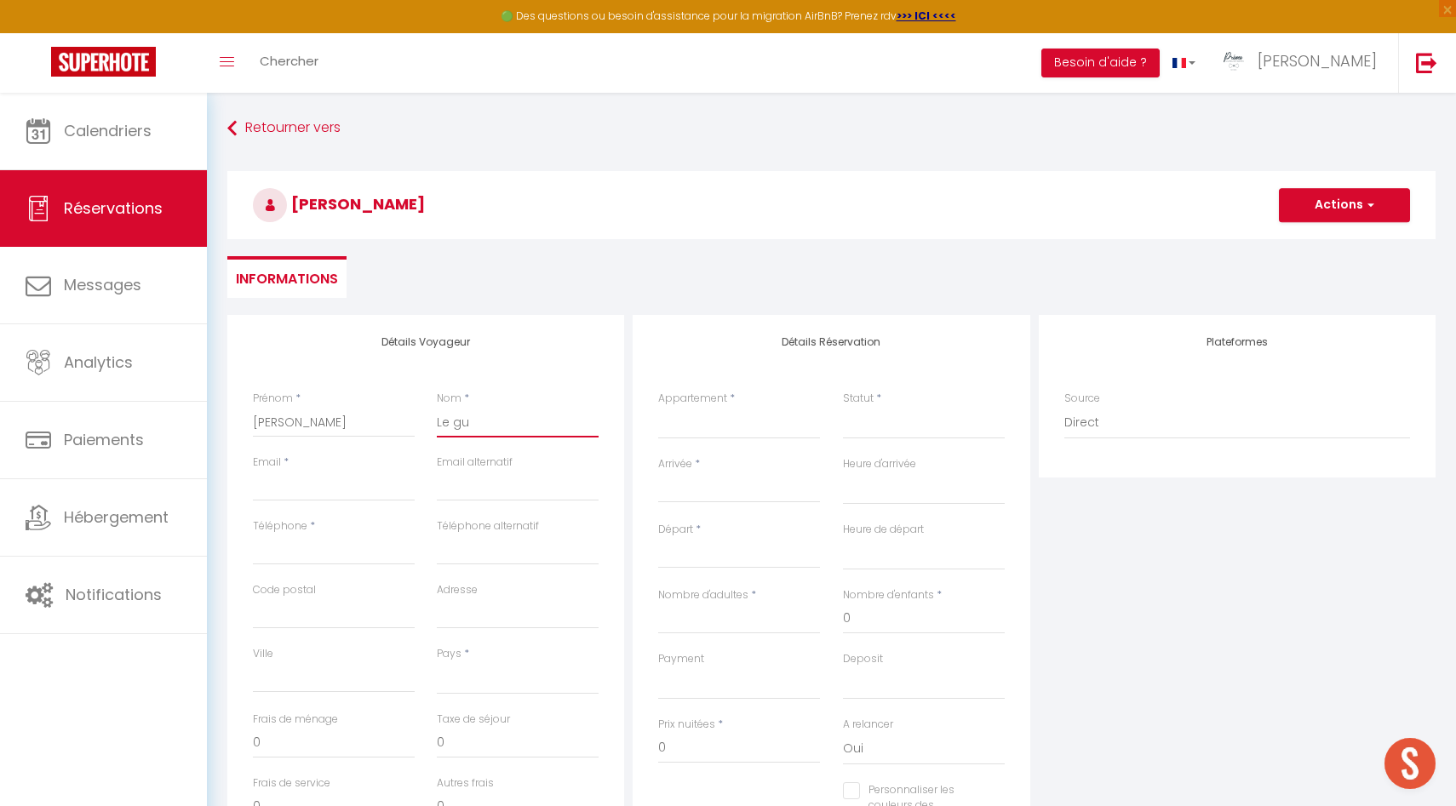
type input "Le guy"
select select
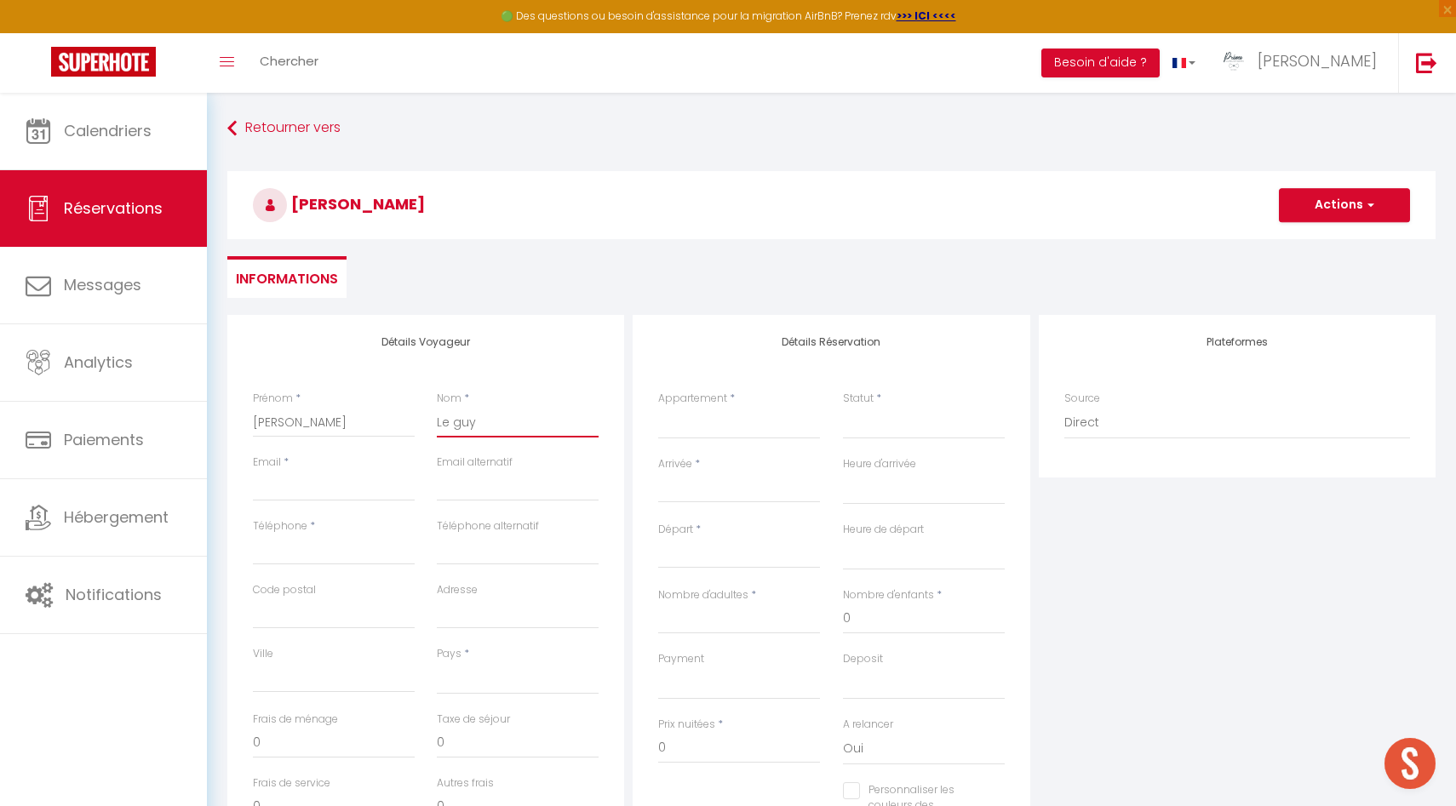
select select
checkbox input "false"
type input "Le guya"
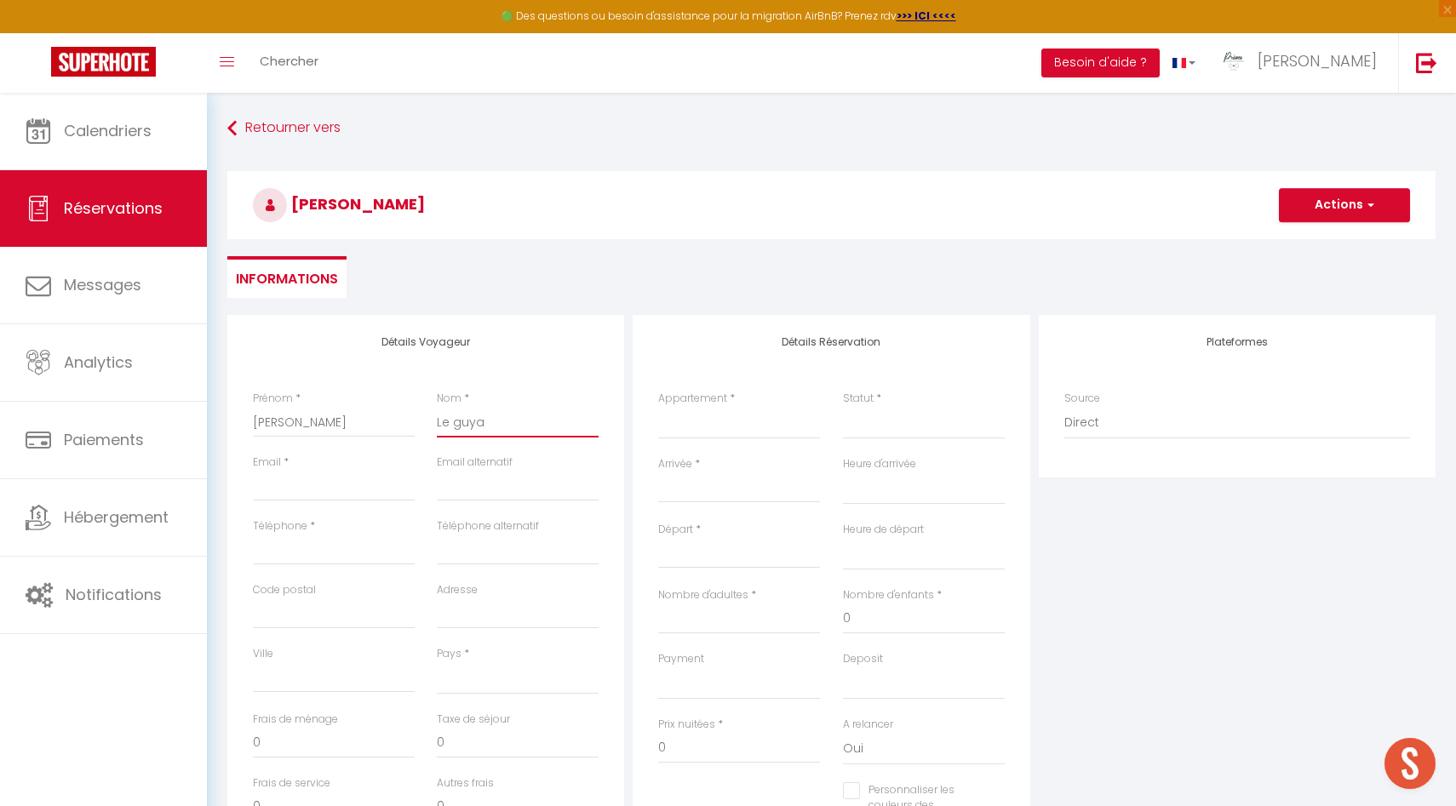
select select
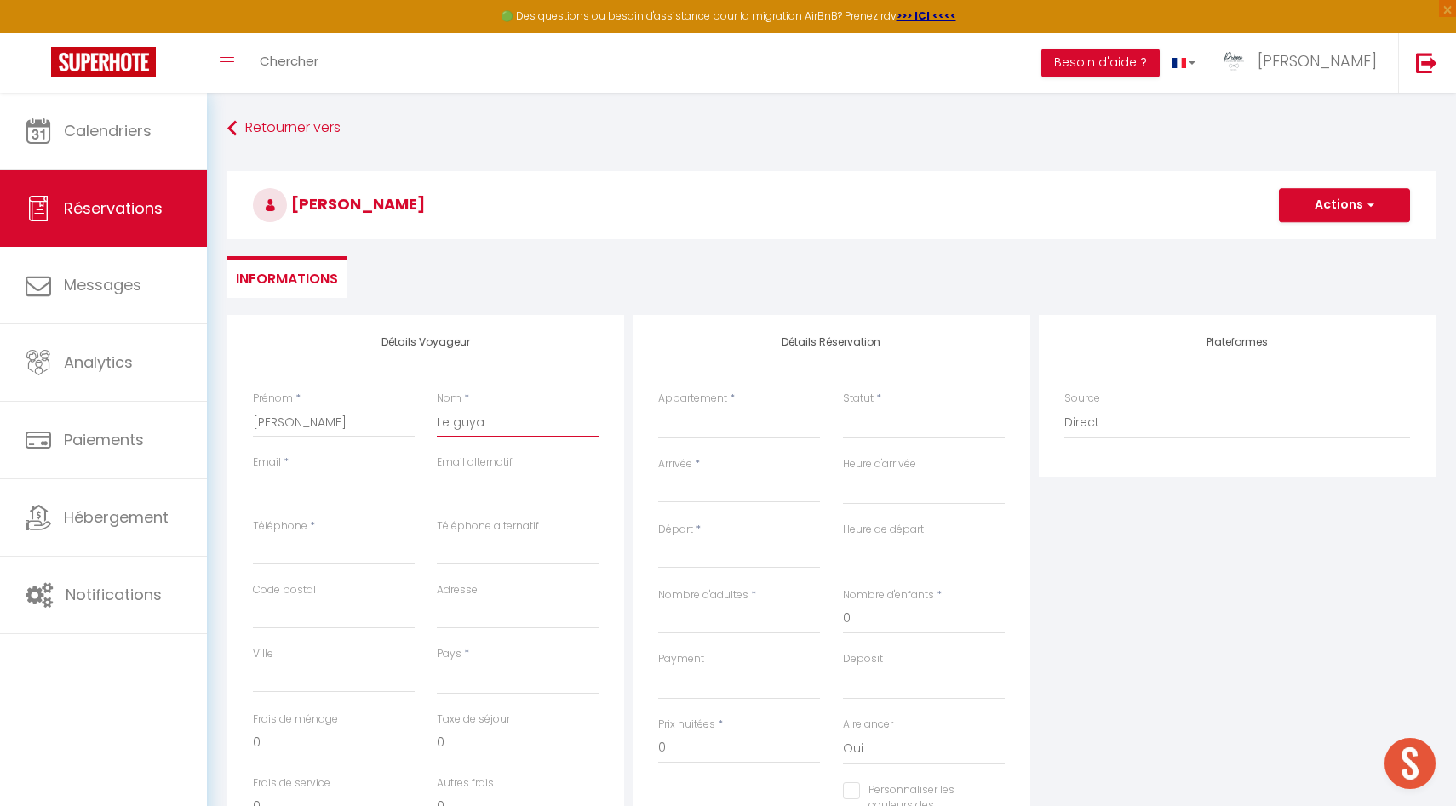
select select
checkbox input "false"
type input "Le guyad"
select select
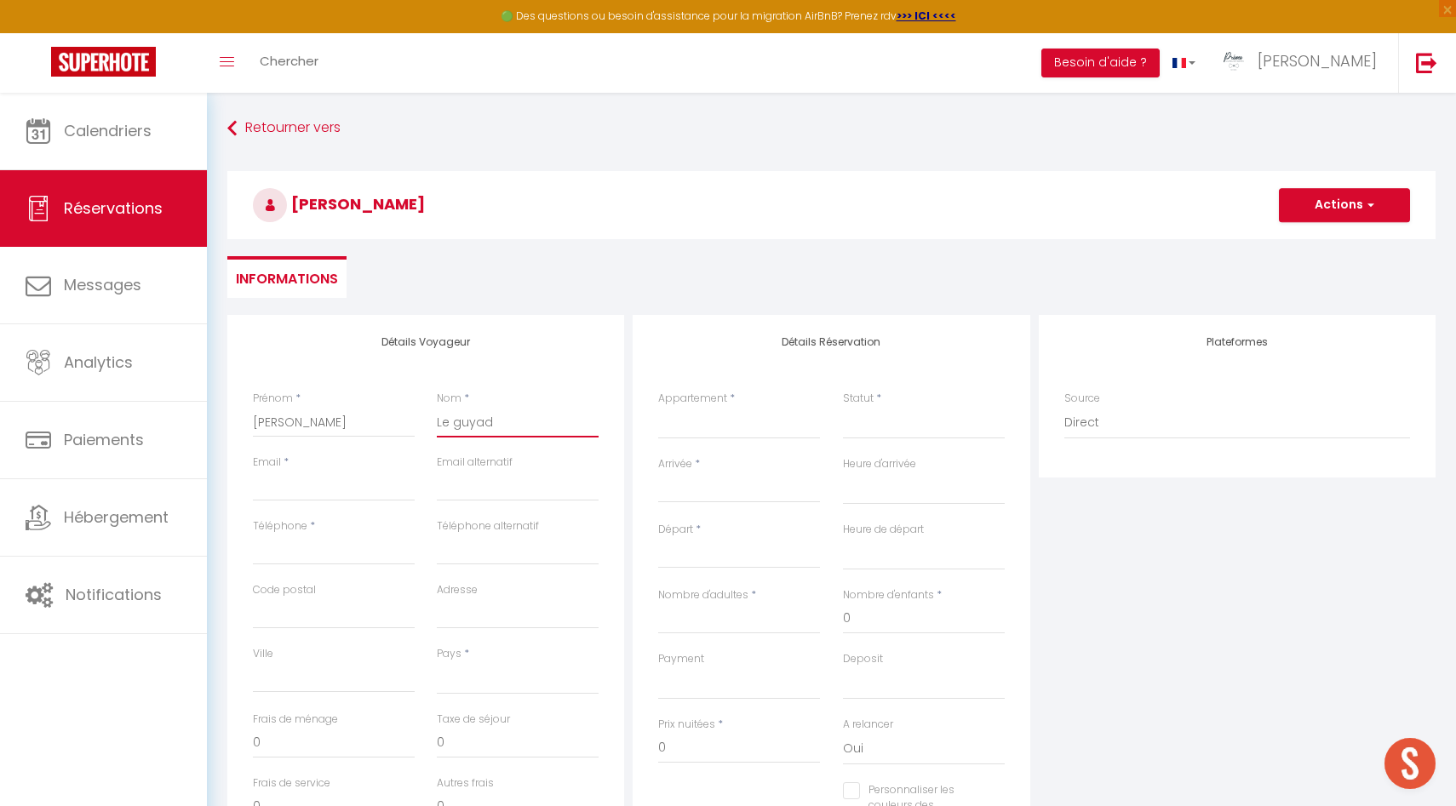
select select
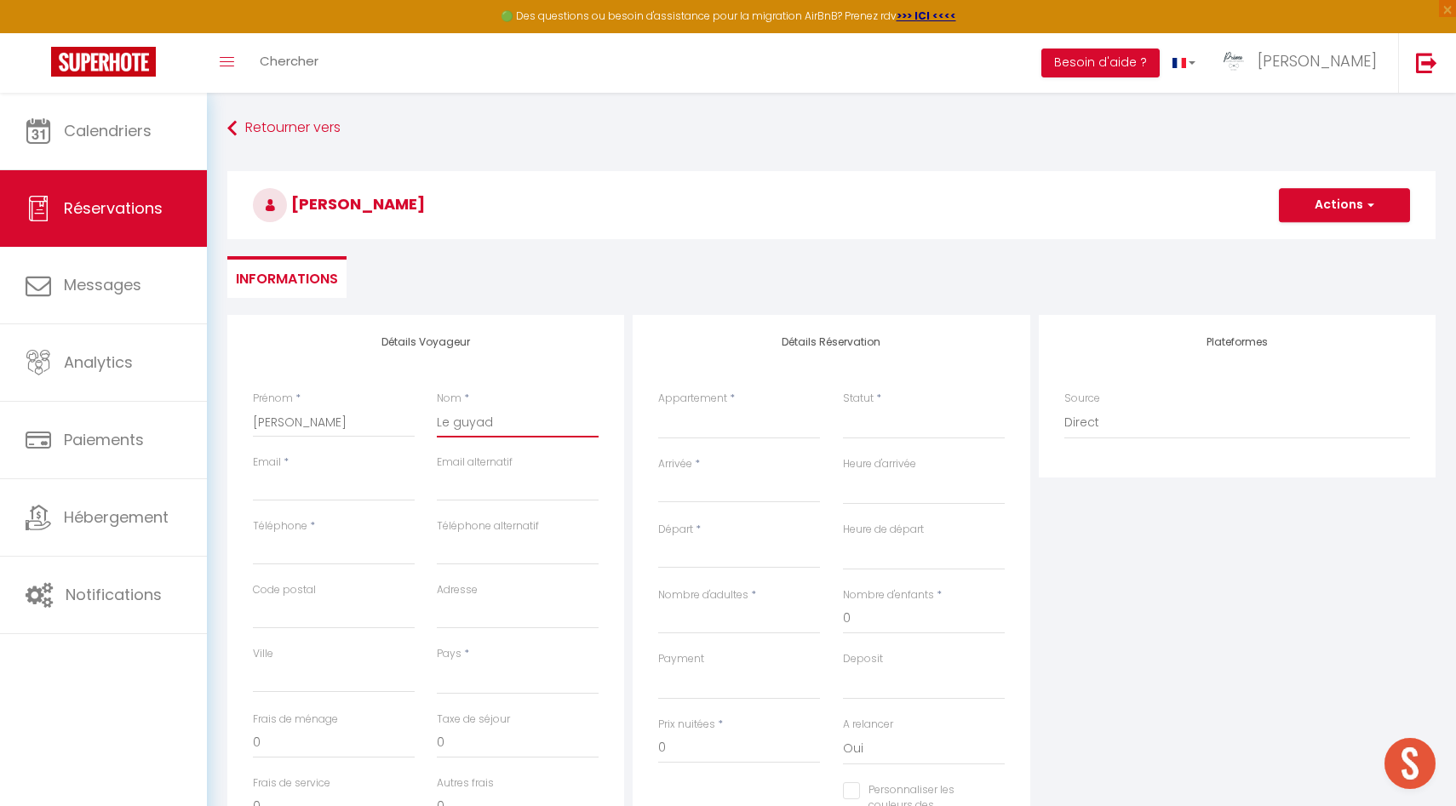
select select
checkbox input "false"
type input "Le guyade"
select select
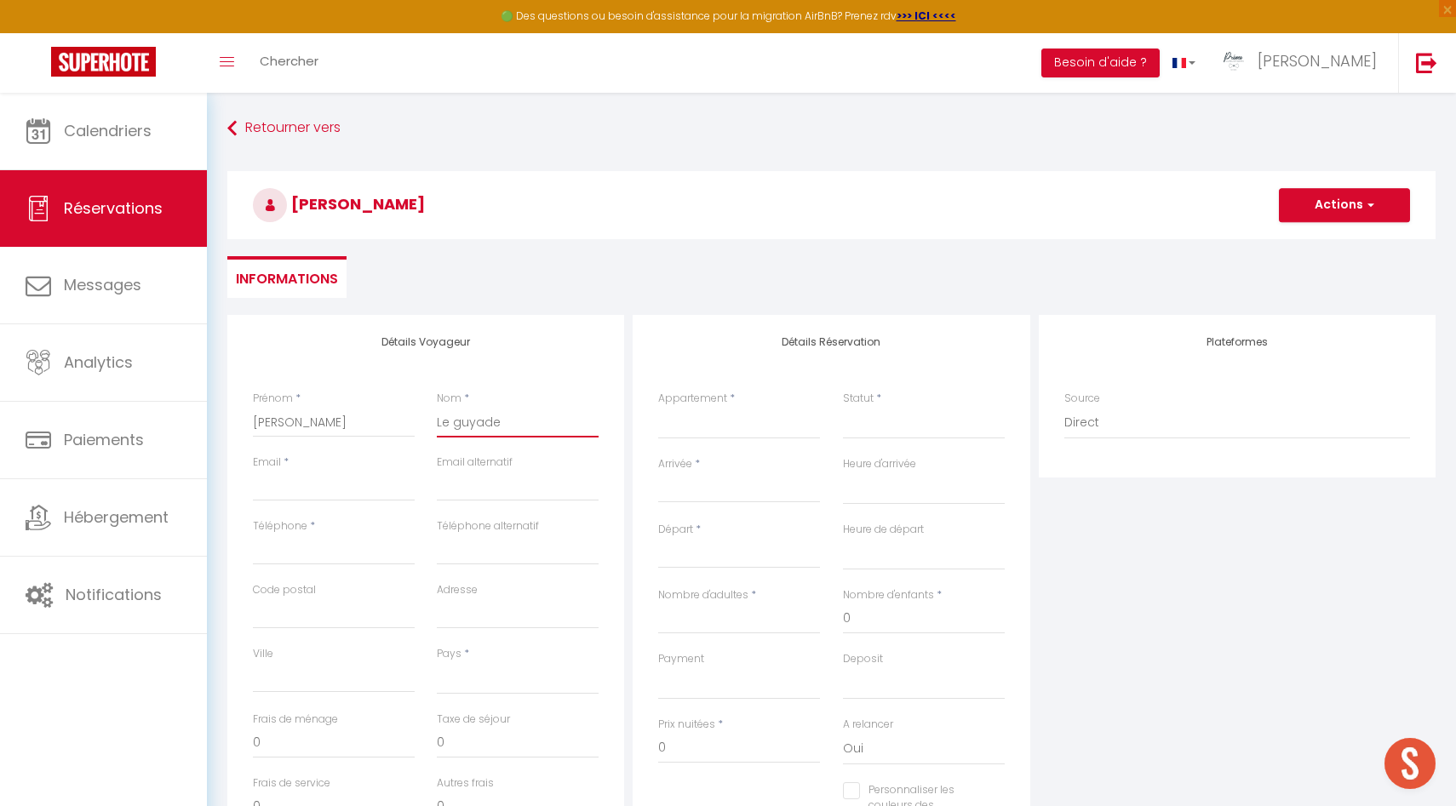
select select
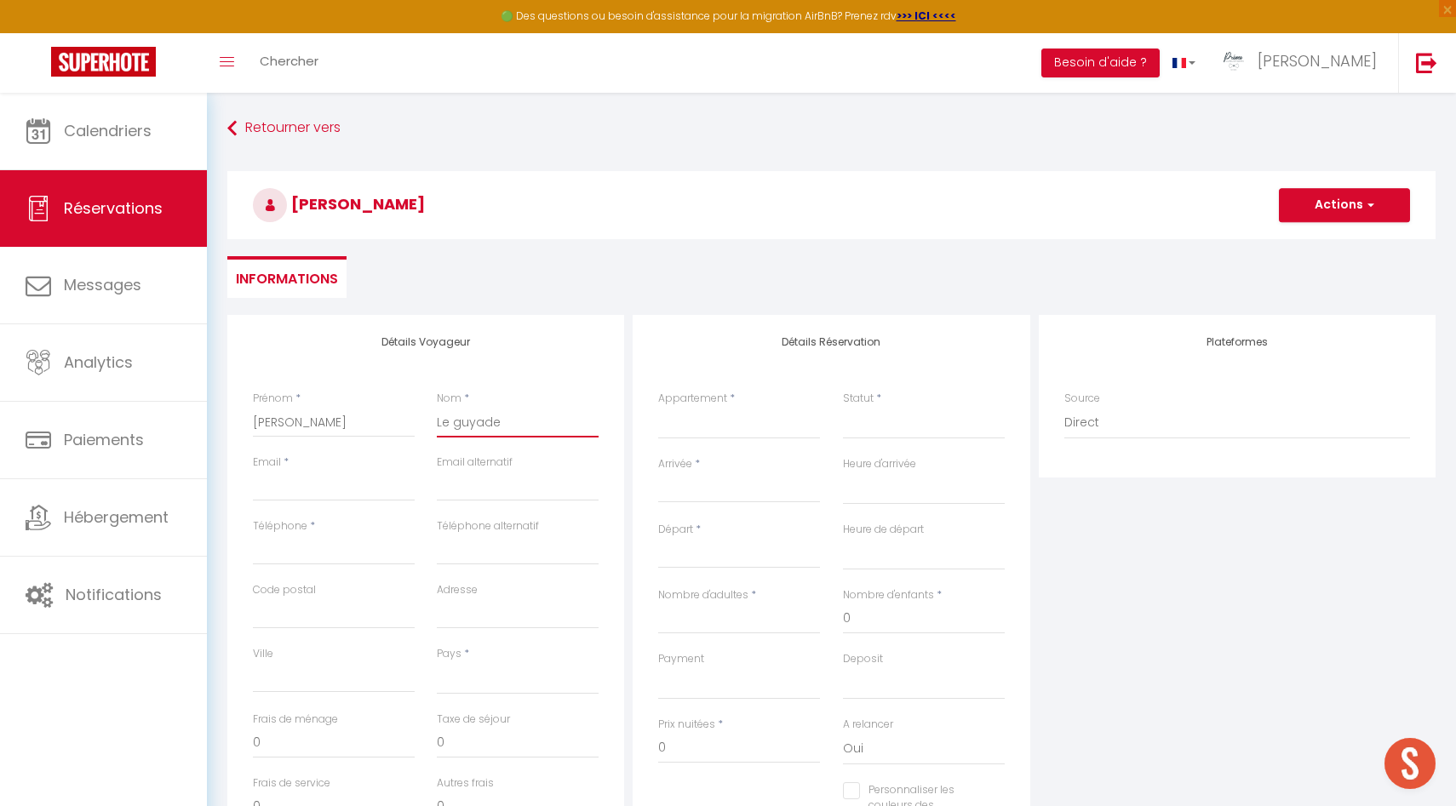
checkbox input "false"
type input "Le guyader"
select select
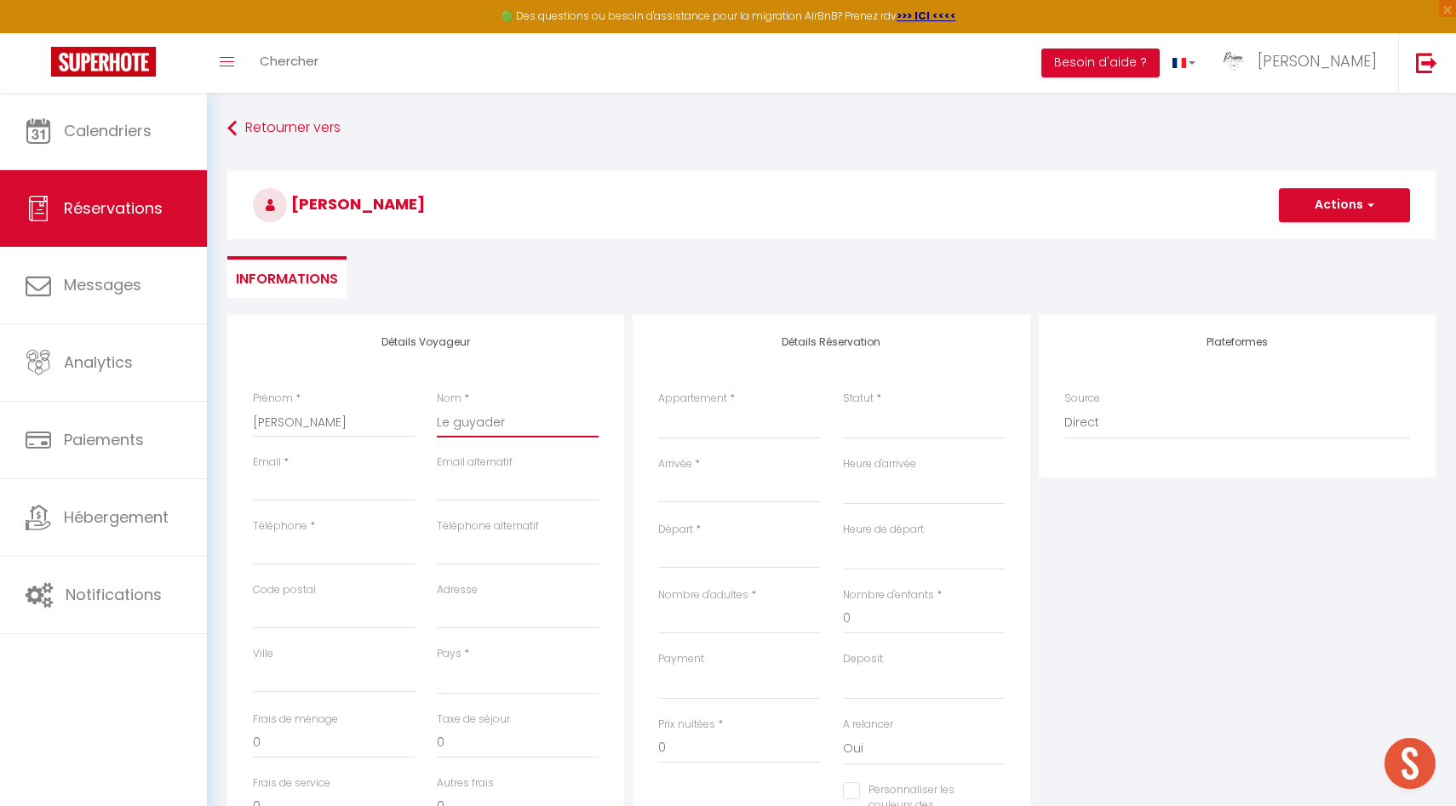
select select
checkbox input "false"
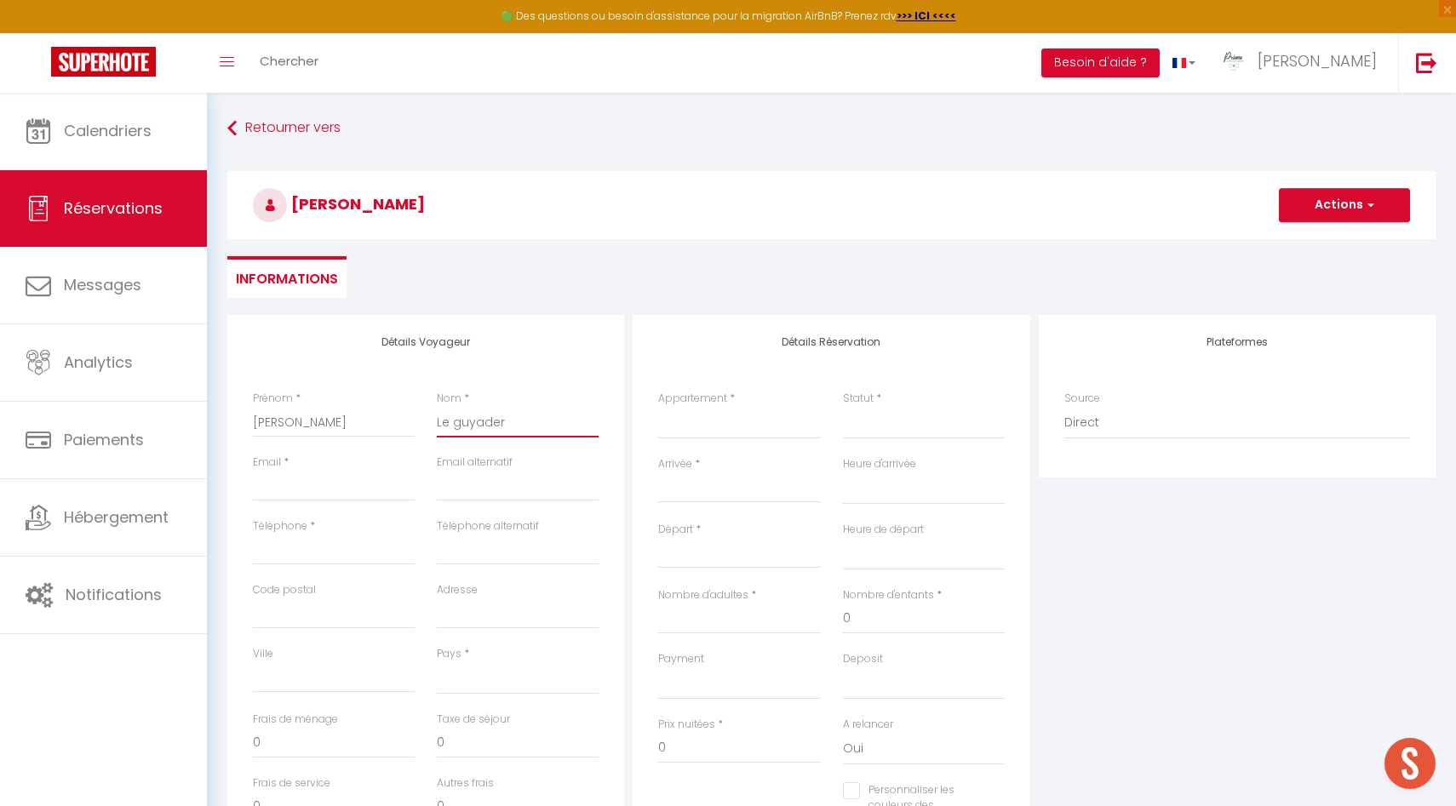
type input "Le guyader"
click at [299, 494] on input "Email client" at bounding box center [334, 486] width 162 height 31
type input "v"
select select
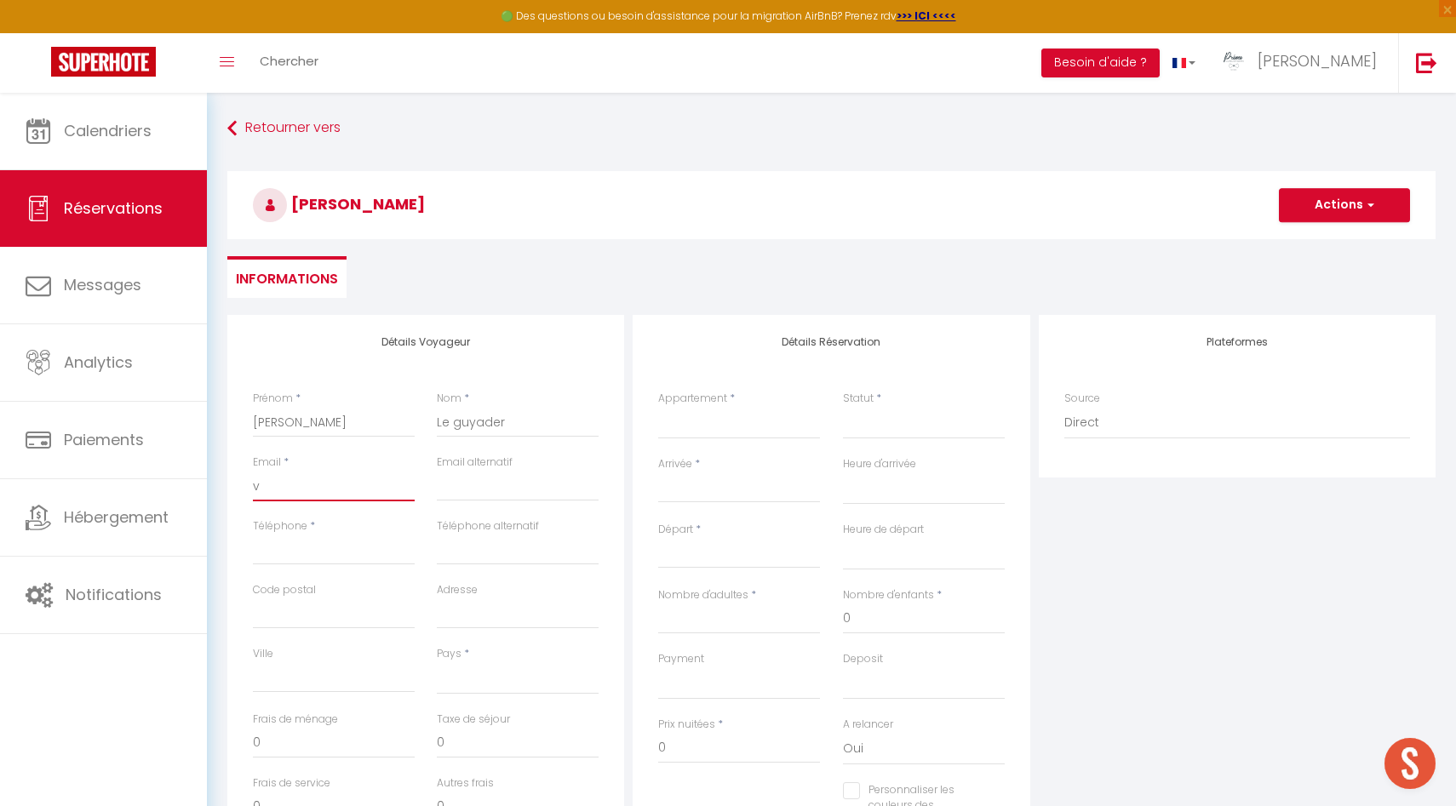
select select
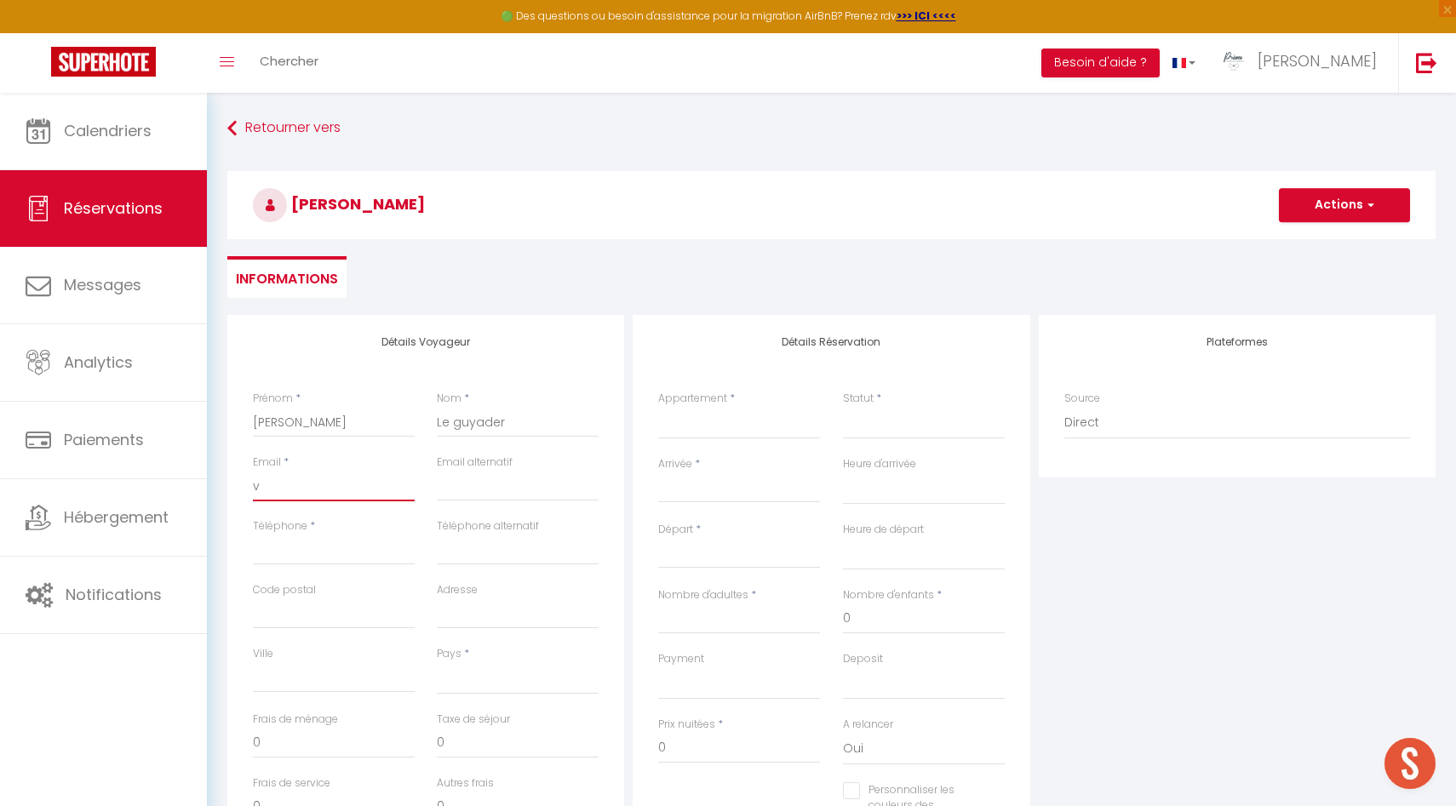
checkbox input "false"
type input "vi"
select select
click at [293, 551] on input "Téléphone" at bounding box center [334, 550] width 162 height 31
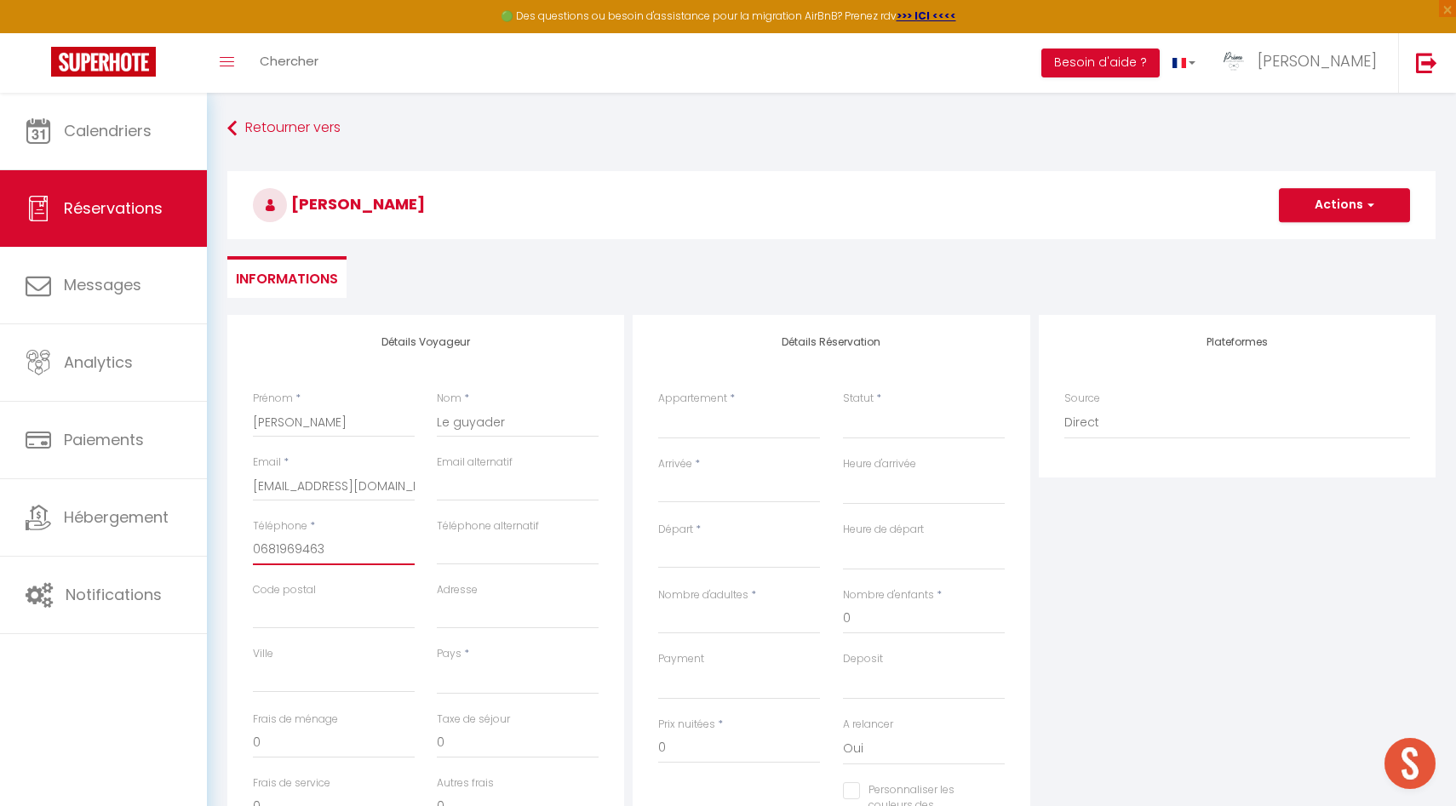
click at [385, 549] on input "0681969463" at bounding box center [334, 550] width 162 height 31
click at [490, 678] on select "[GEOGRAPHIC_DATA] [GEOGRAPHIC_DATA] [GEOGRAPHIC_DATA] [GEOGRAPHIC_DATA] [GEOGRA…" at bounding box center [518, 678] width 162 height 32
click at [437, 662] on select "[GEOGRAPHIC_DATA] [GEOGRAPHIC_DATA] [GEOGRAPHIC_DATA] [GEOGRAPHIC_DATA] [GEOGRA…" at bounding box center [518, 678] width 162 height 32
click at [697, 431] on select "La Chapelle · La Chapelle * * * * *, Les Suites du Palais *[GEOGRAPHIC_DATA]* -…" at bounding box center [739, 423] width 162 height 32
click at [658, 407] on select "La Chapelle · La Chapelle * * * * *, Les Suites du Palais *[GEOGRAPHIC_DATA]* -…" at bounding box center [739, 423] width 162 height 32
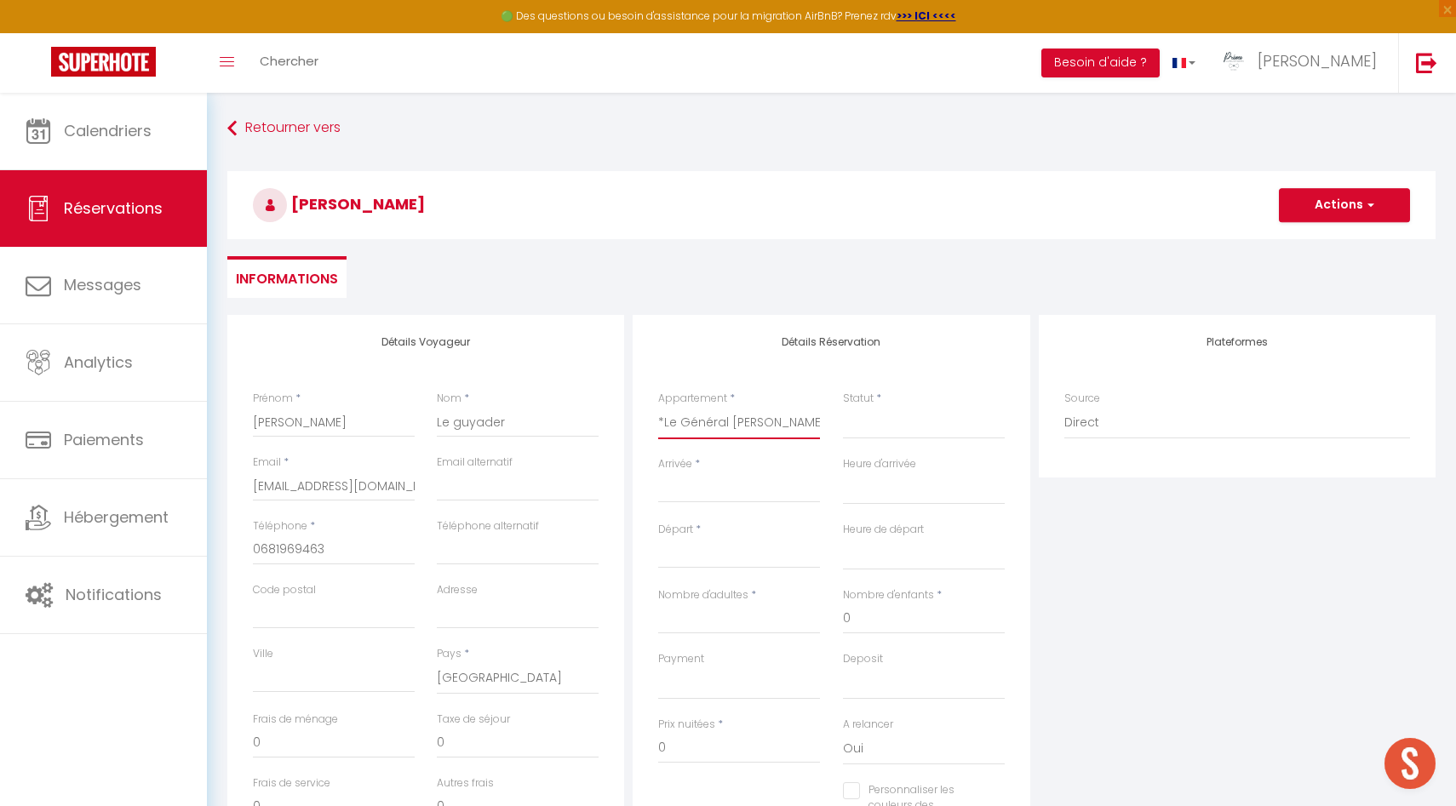
click at [759, 433] on select "La Chapelle · La Chapelle * * * * *, Les Suites du Palais *[GEOGRAPHIC_DATA]* -…" at bounding box center [739, 423] width 162 height 32
click at [786, 418] on select "La Chapelle · La Chapelle * * * * *, Les Suites du Palais *[GEOGRAPHIC_DATA]* -…" at bounding box center [739, 423] width 162 height 32
click at [658, 407] on select "La Chapelle · La Chapelle * * * * *, Les Suites du Palais *[GEOGRAPHIC_DATA]* -…" at bounding box center [739, 423] width 162 height 32
click at [759, 483] on input "Arrivée" at bounding box center [739, 489] width 162 height 22
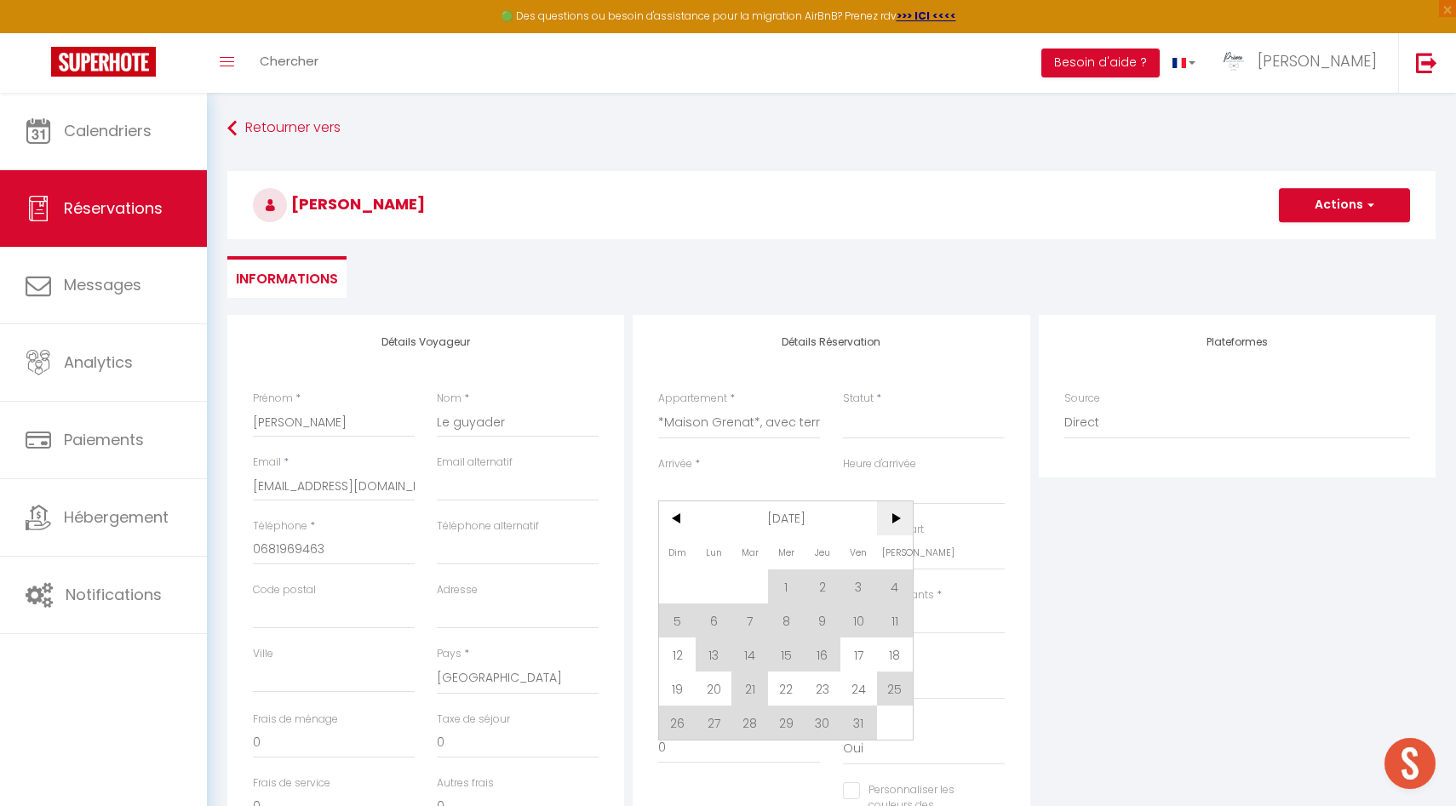
click at [899, 522] on span ">" at bounding box center [895, 518] width 37 height 34
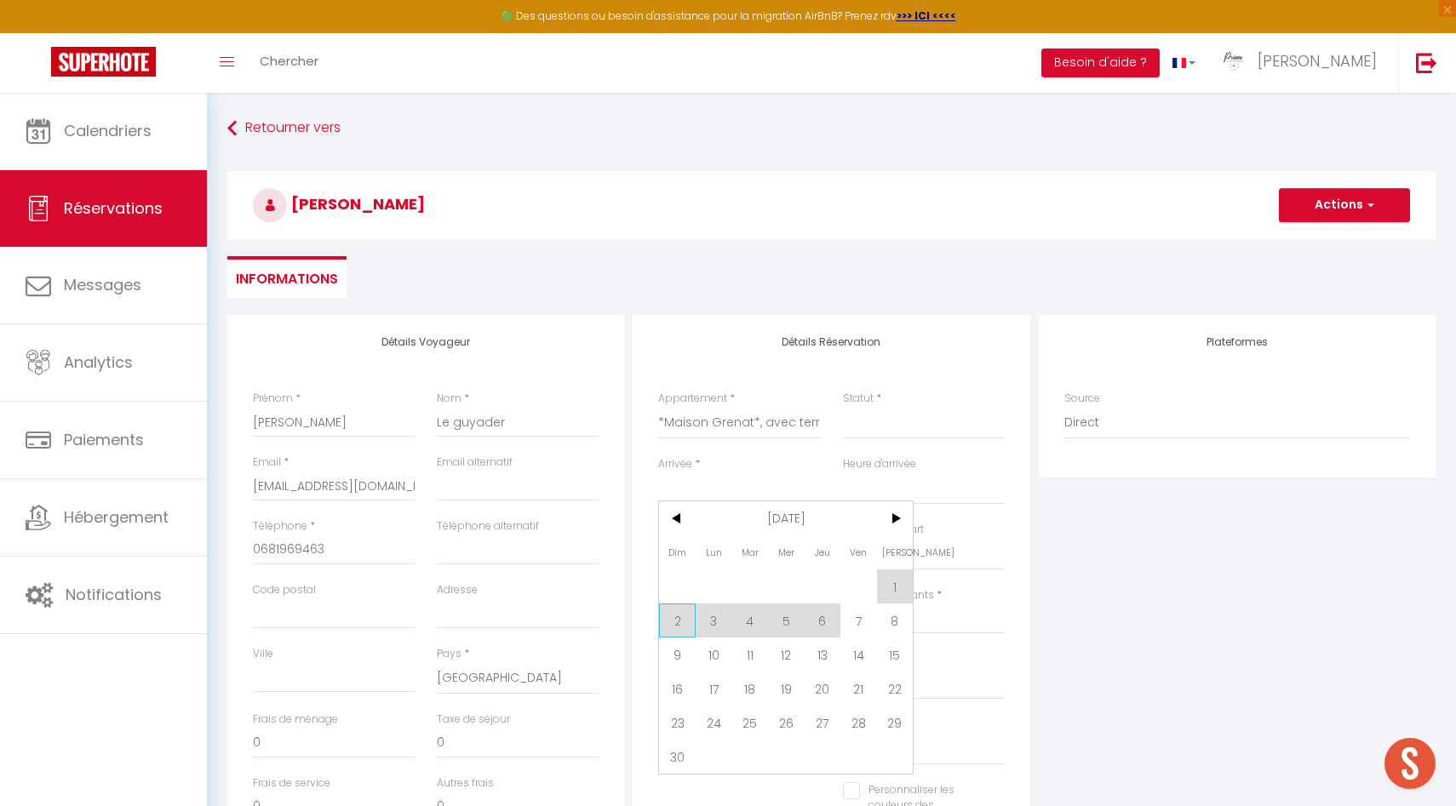
click at [672, 625] on span "2" at bounding box center [677, 621] width 37 height 34
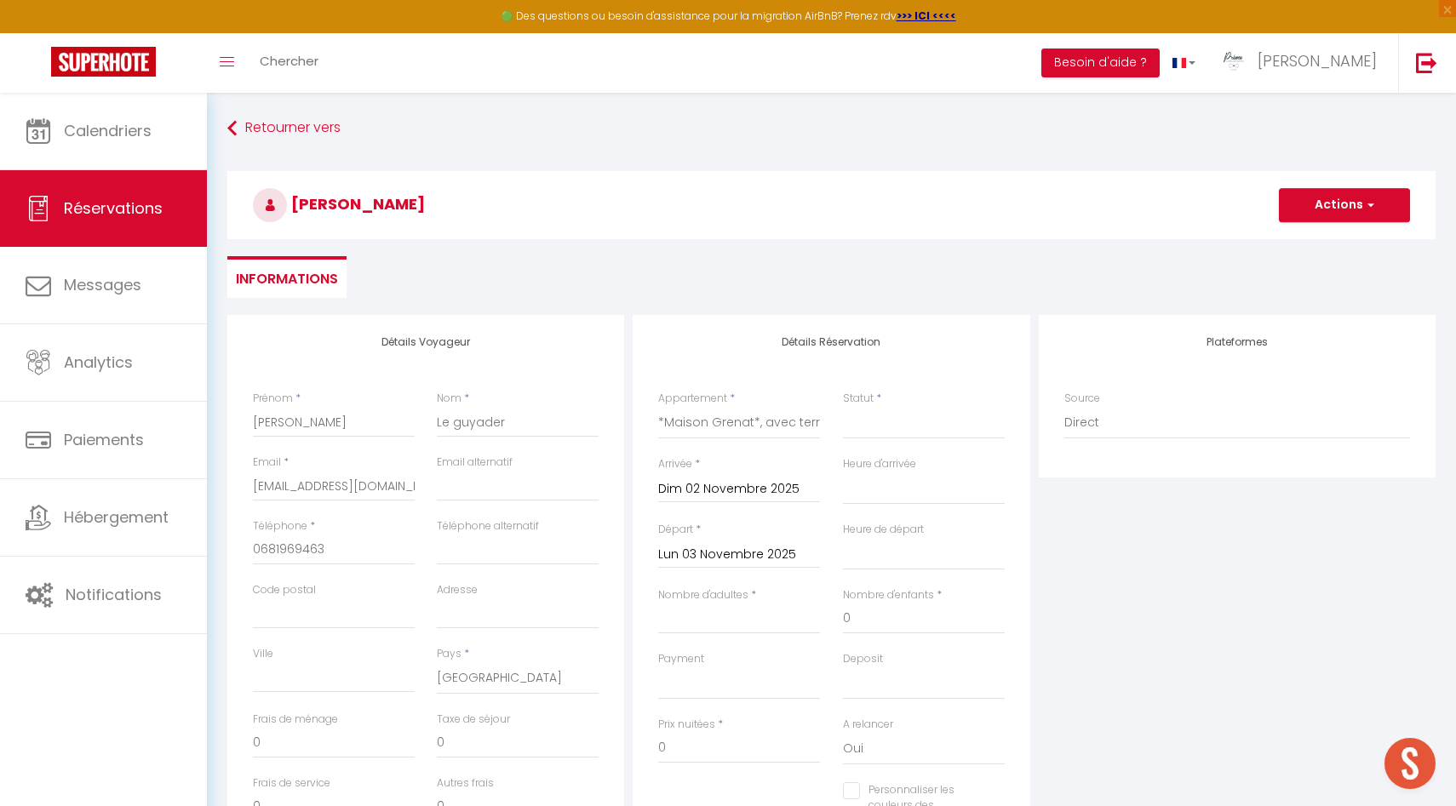
click at [724, 550] on input "Lun 03 Novembre 2025" at bounding box center [739, 555] width 162 height 22
click at [873, 681] on span "7" at bounding box center [858, 685] width 37 height 34
click at [862, 433] on select "Confirmé Non Confirmé [PERSON_NAME] par le voyageur No Show Request" at bounding box center [924, 423] width 162 height 32
click at [843, 407] on select "Confirmé Non Confirmé [PERSON_NAME] par le voyageur No Show Request" at bounding box center [924, 423] width 162 height 32
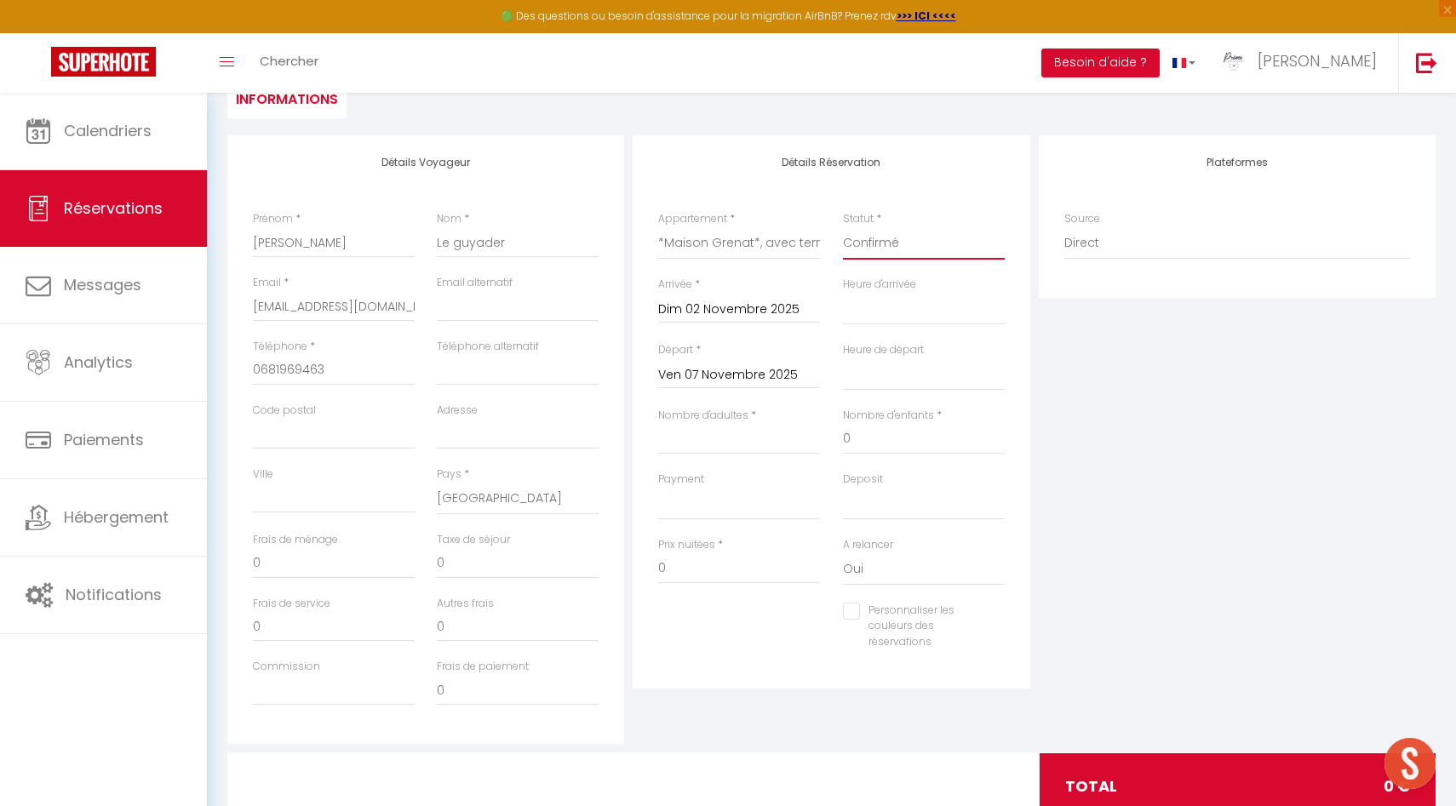
scroll to position [185, 0]
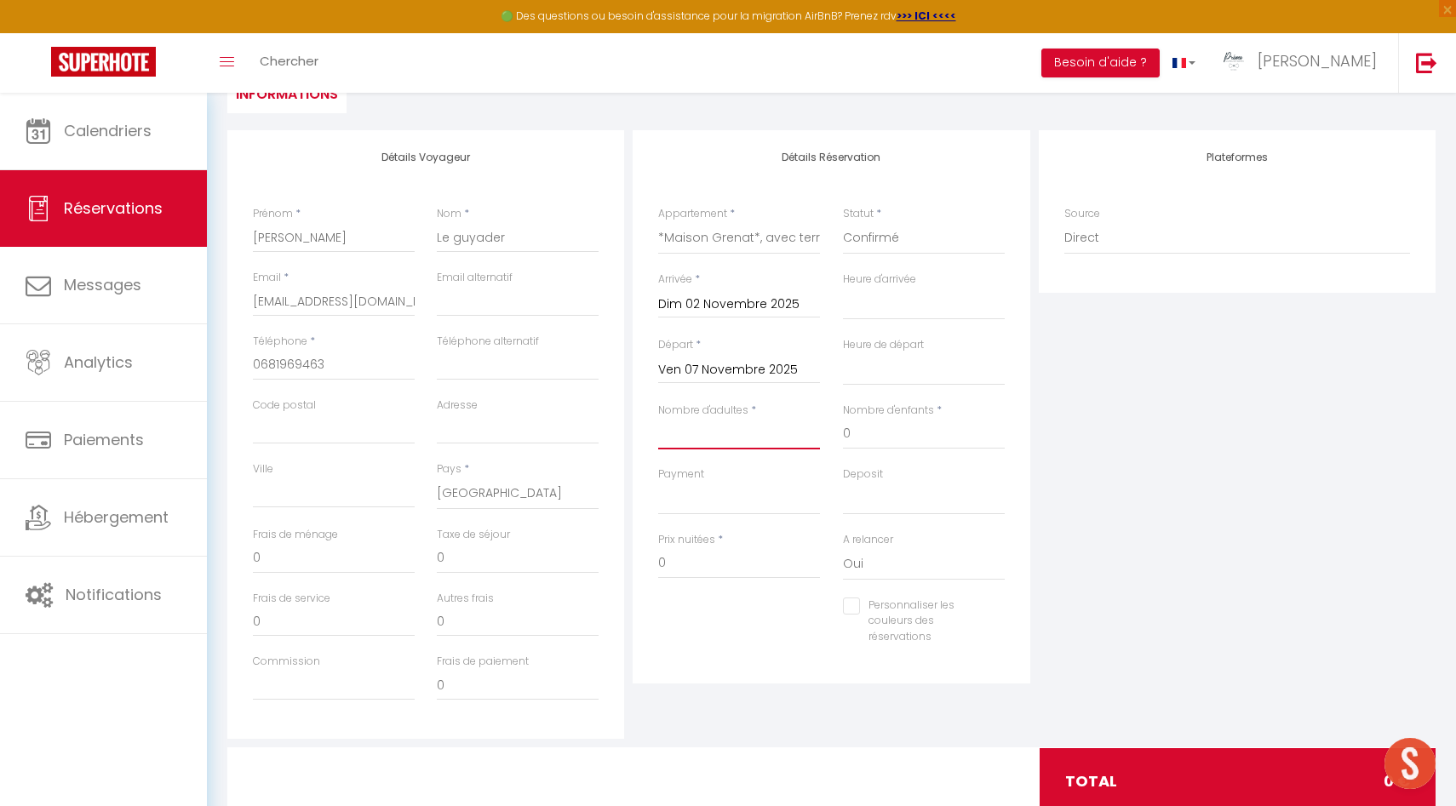
click at [727, 431] on input "Nombre d'adultes" at bounding box center [739, 434] width 162 height 31
click at [860, 438] on input "0" at bounding box center [924, 434] width 162 height 31
click at [763, 571] on input "0" at bounding box center [739, 563] width 162 height 31
click at [753, 650] on div "Personnaliser les couleurs des réservations #D7092E" at bounding box center [831, 631] width 369 height 66
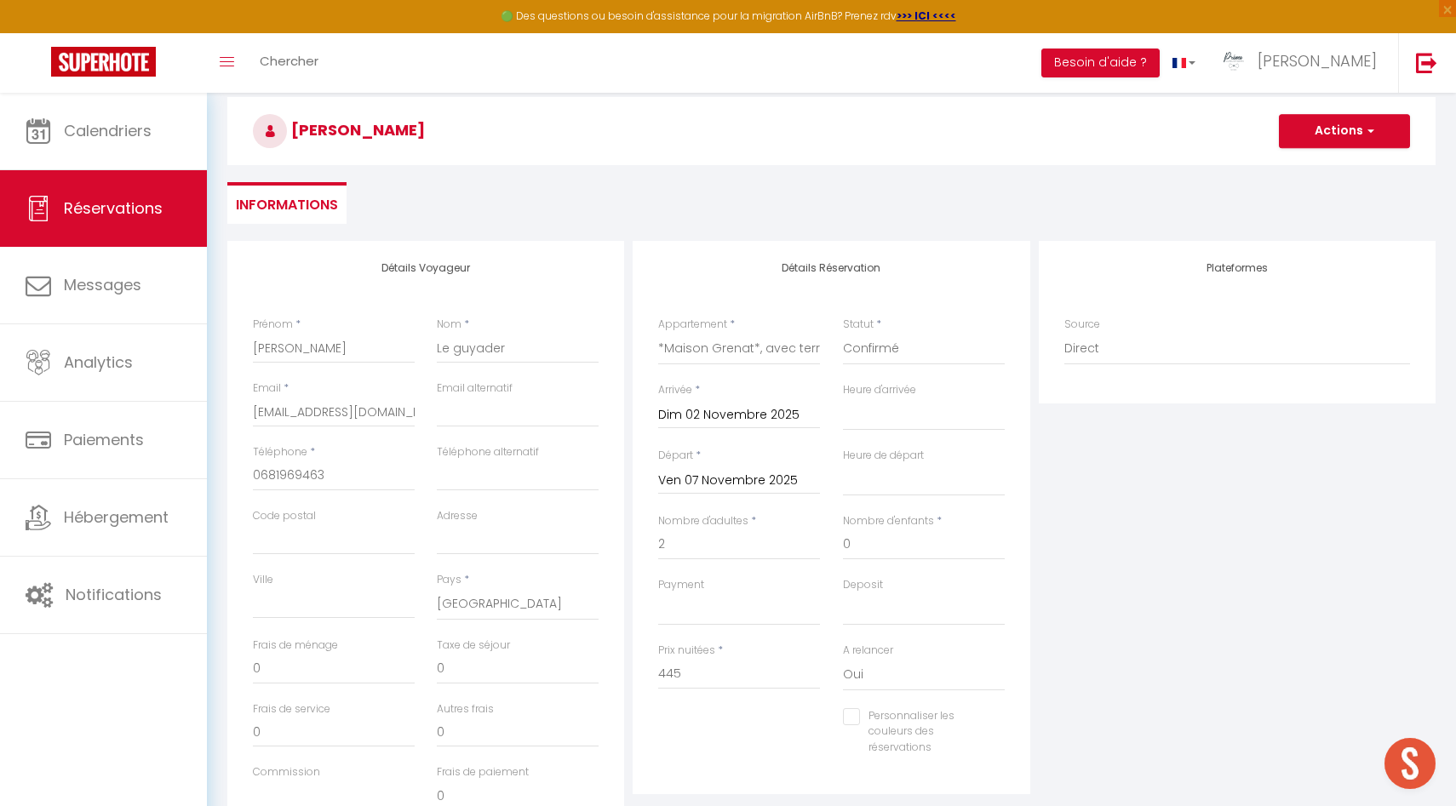
scroll to position [0, 0]
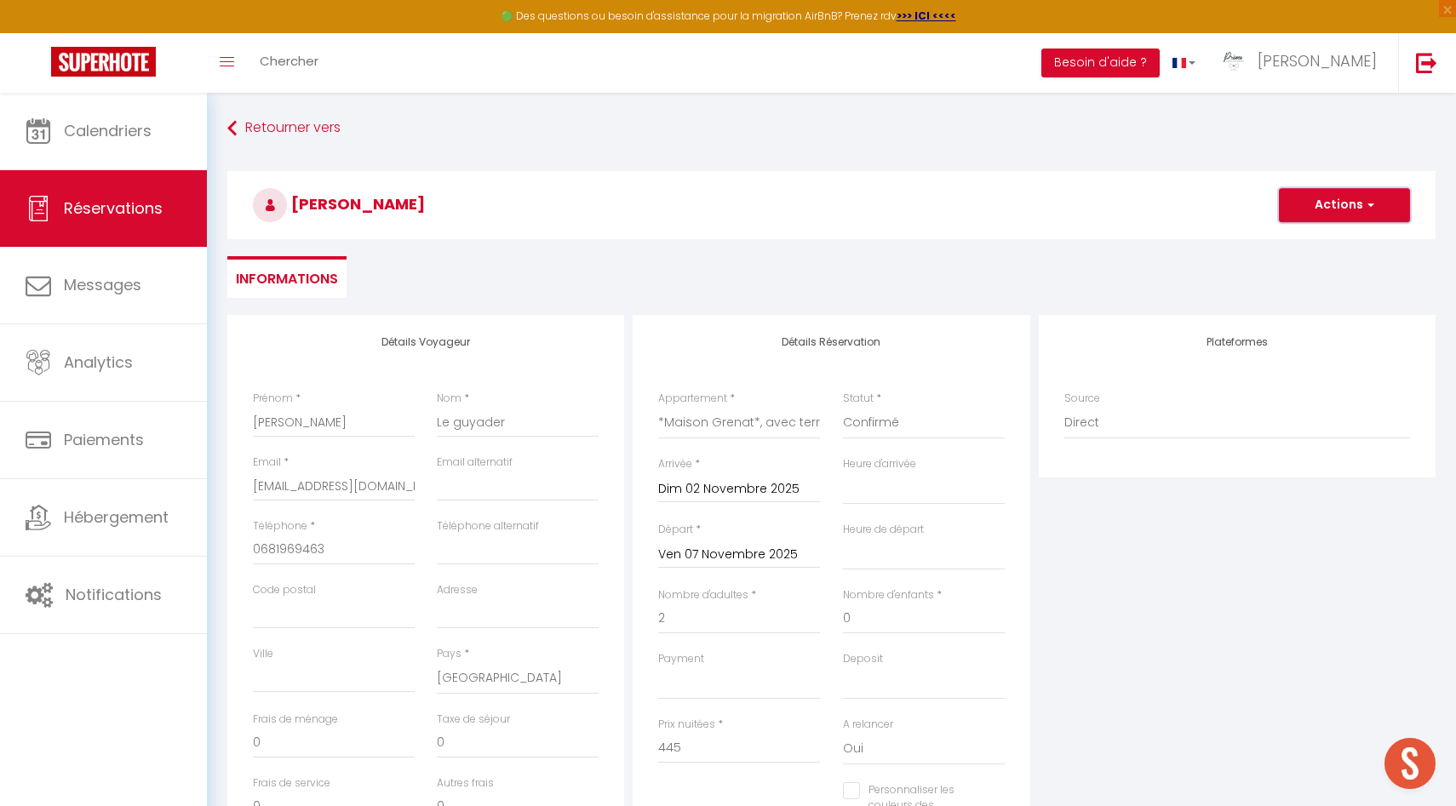
click at [1349, 200] on button "Actions" at bounding box center [1344, 205] width 131 height 34
click at [1331, 238] on link "Enregistrer" at bounding box center [1327, 243] width 135 height 22
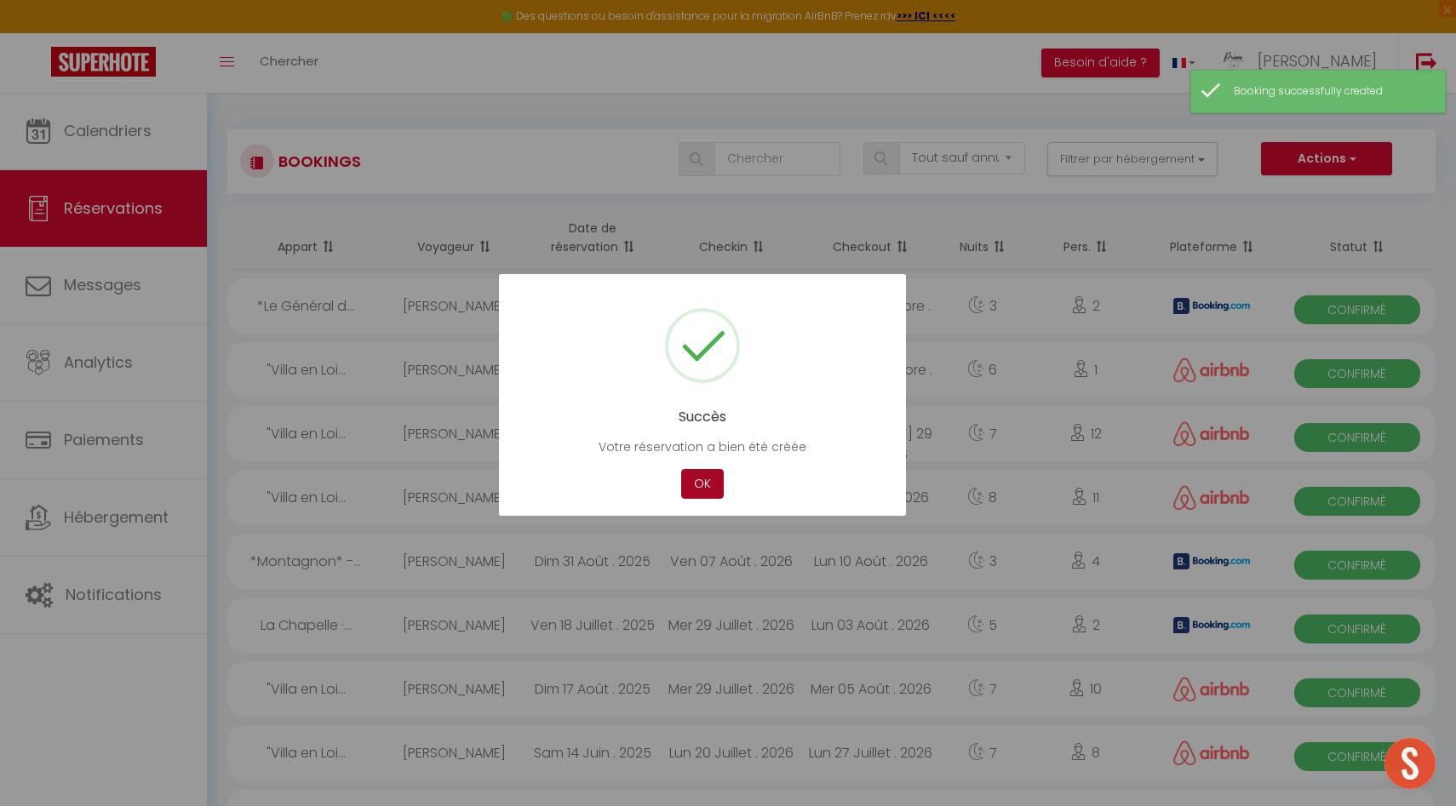
click at [707, 479] on button "OK" at bounding box center [702, 484] width 43 height 30
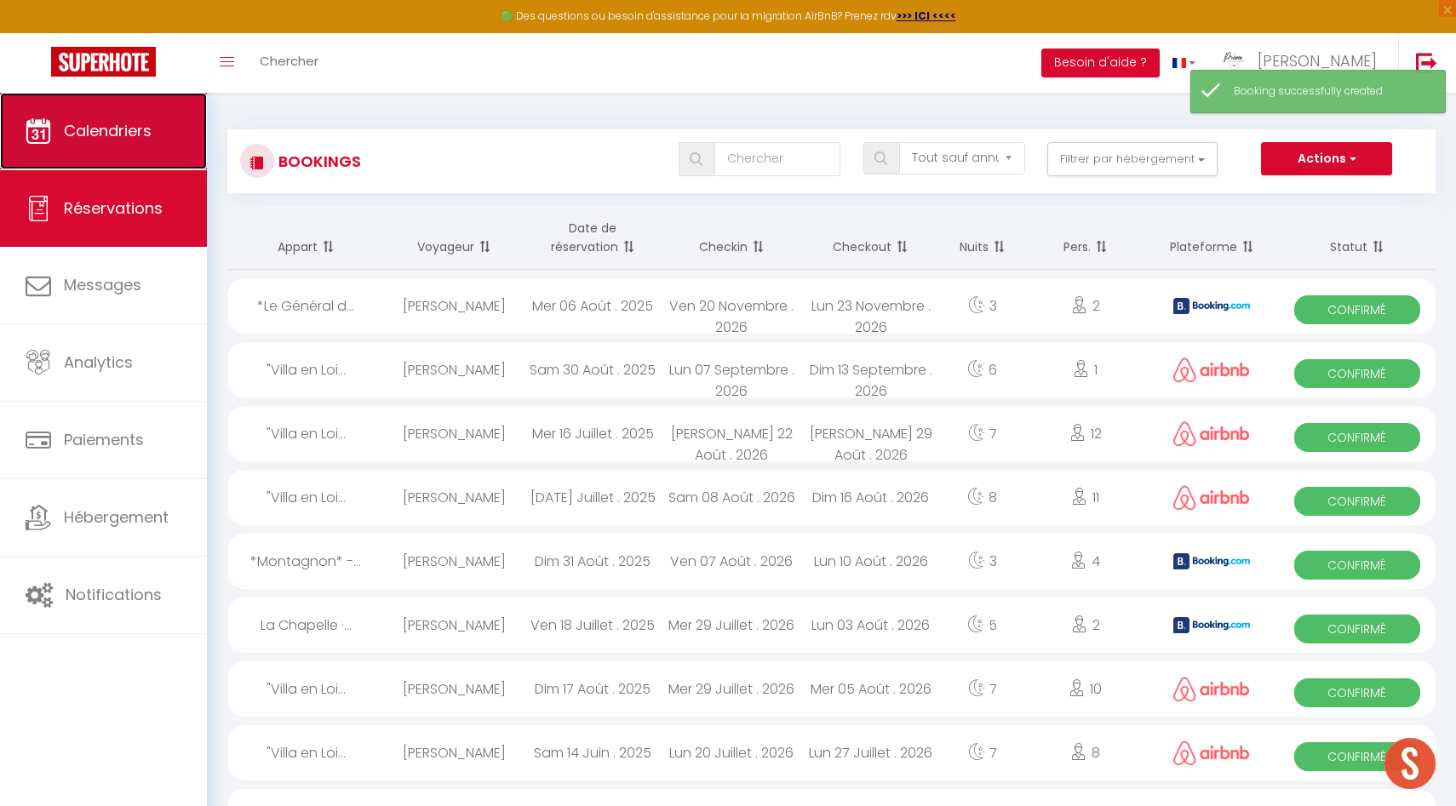
click at [114, 136] on span "Calendriers" at bounding box center [108, 130] width 88 height 21
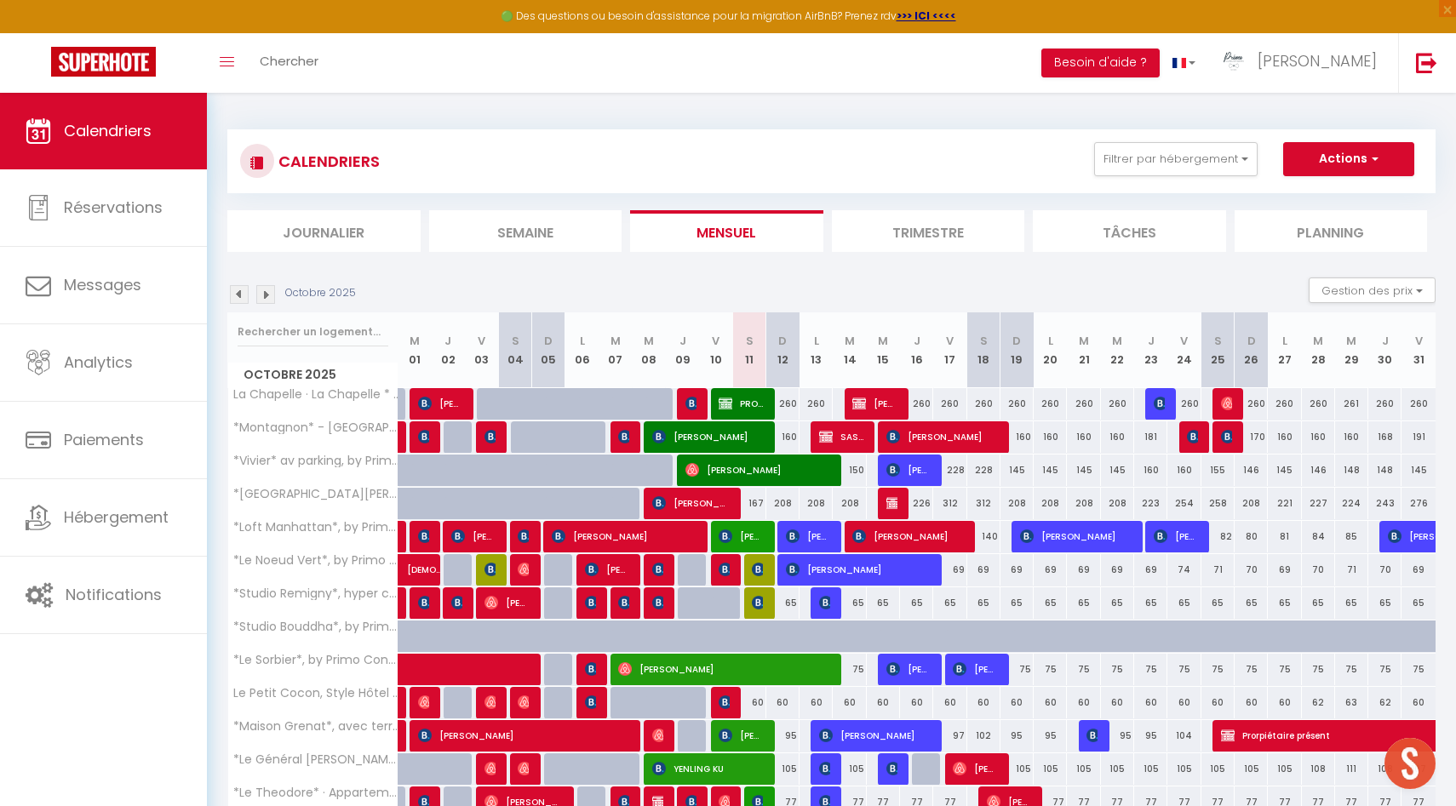
click at [256, 297] on img at bounding box center [265, 294] width 19 height 19
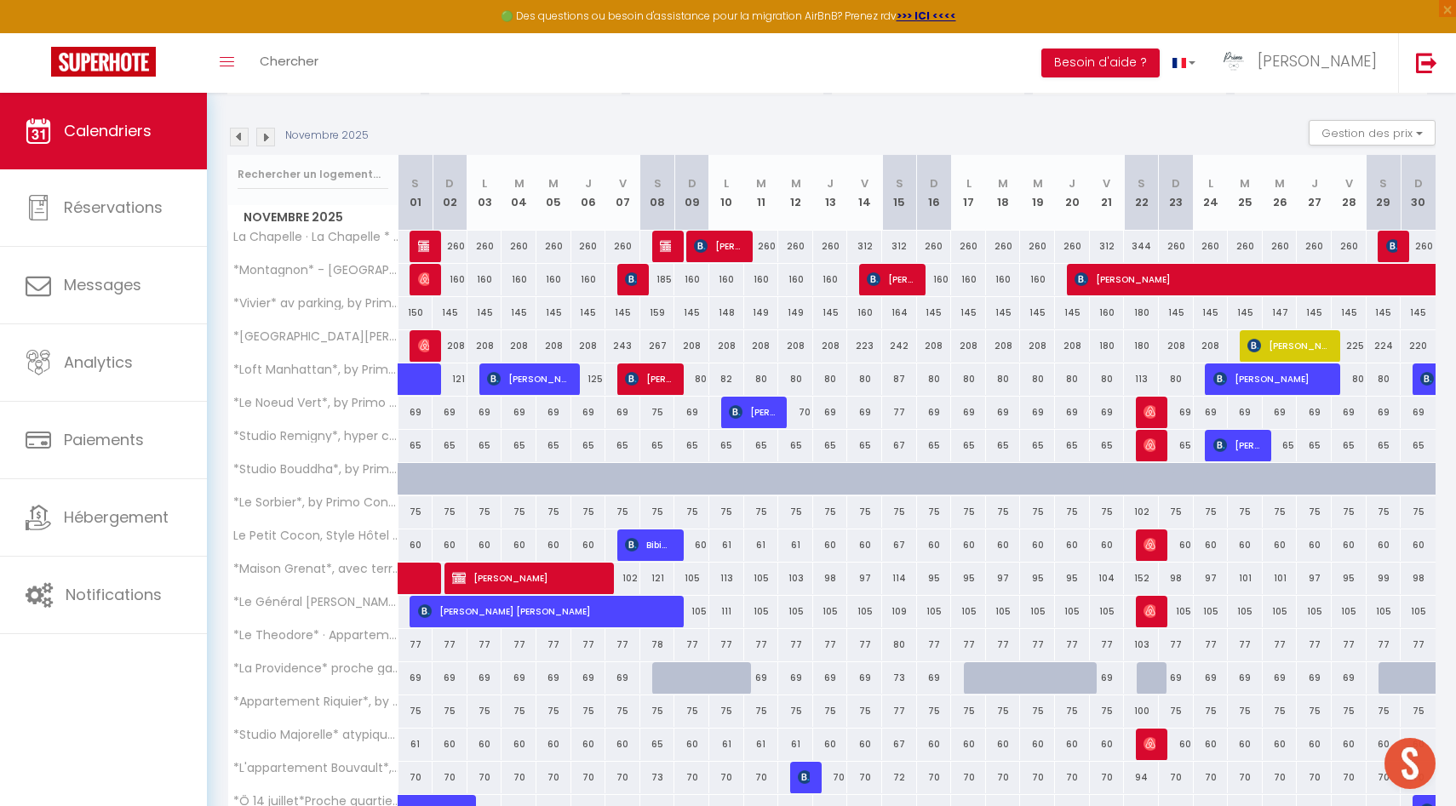
scroll to position [358, 0]
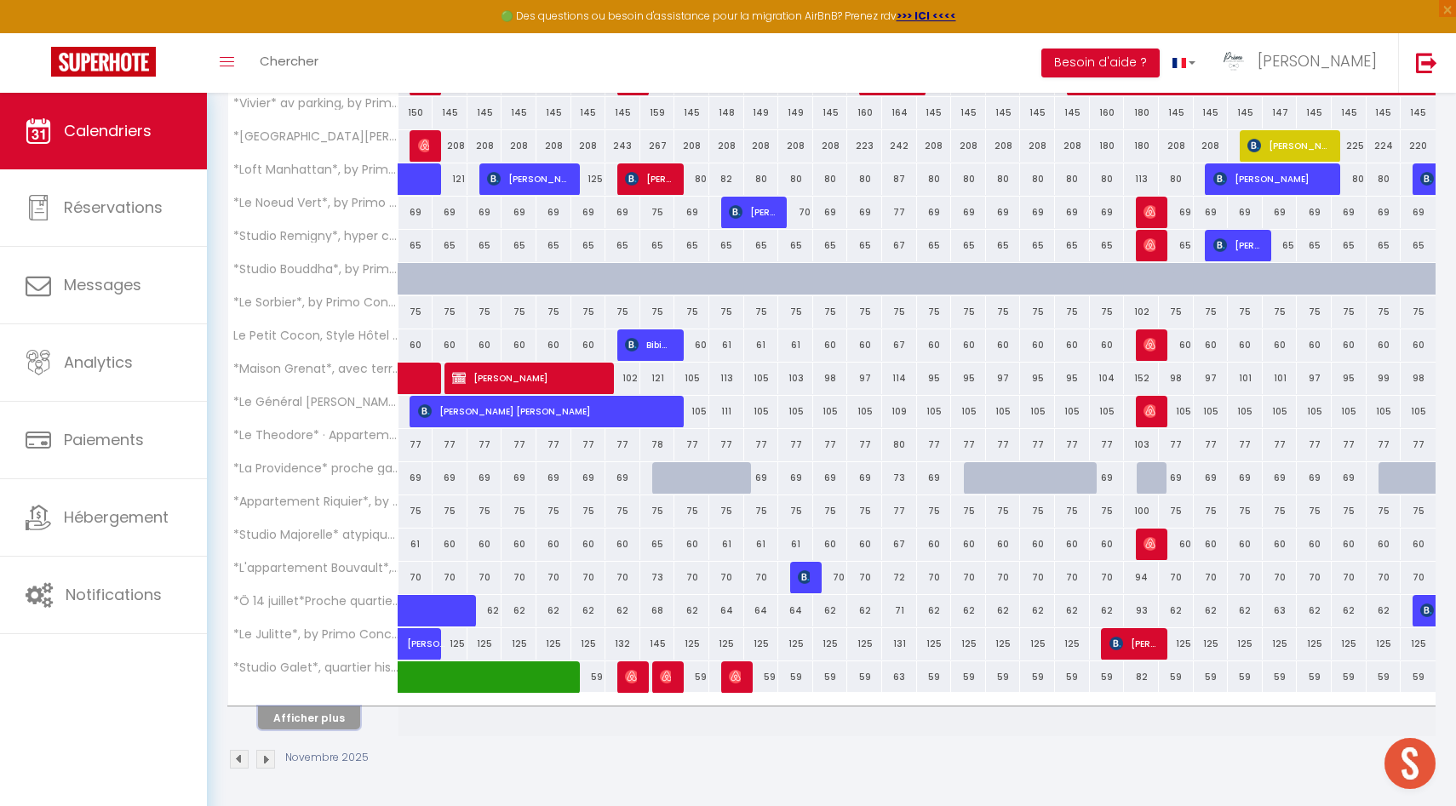
click at [312, 716] on button "Afficher plus" at bounding box center [309, 718] width 102 height 23
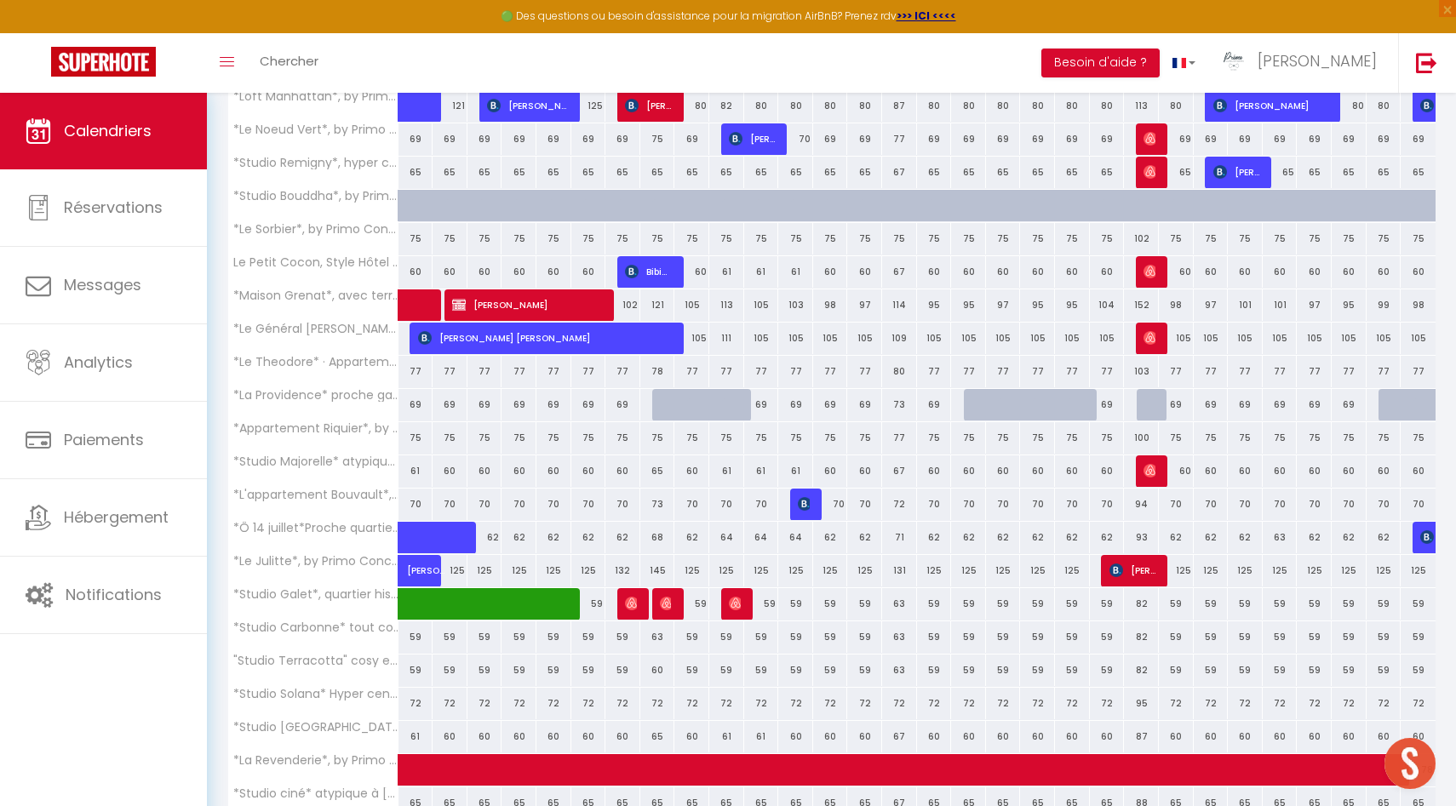
scroll to position [467, 0]
